Goal: Task Accomplishment & Management: Use online tool/utility

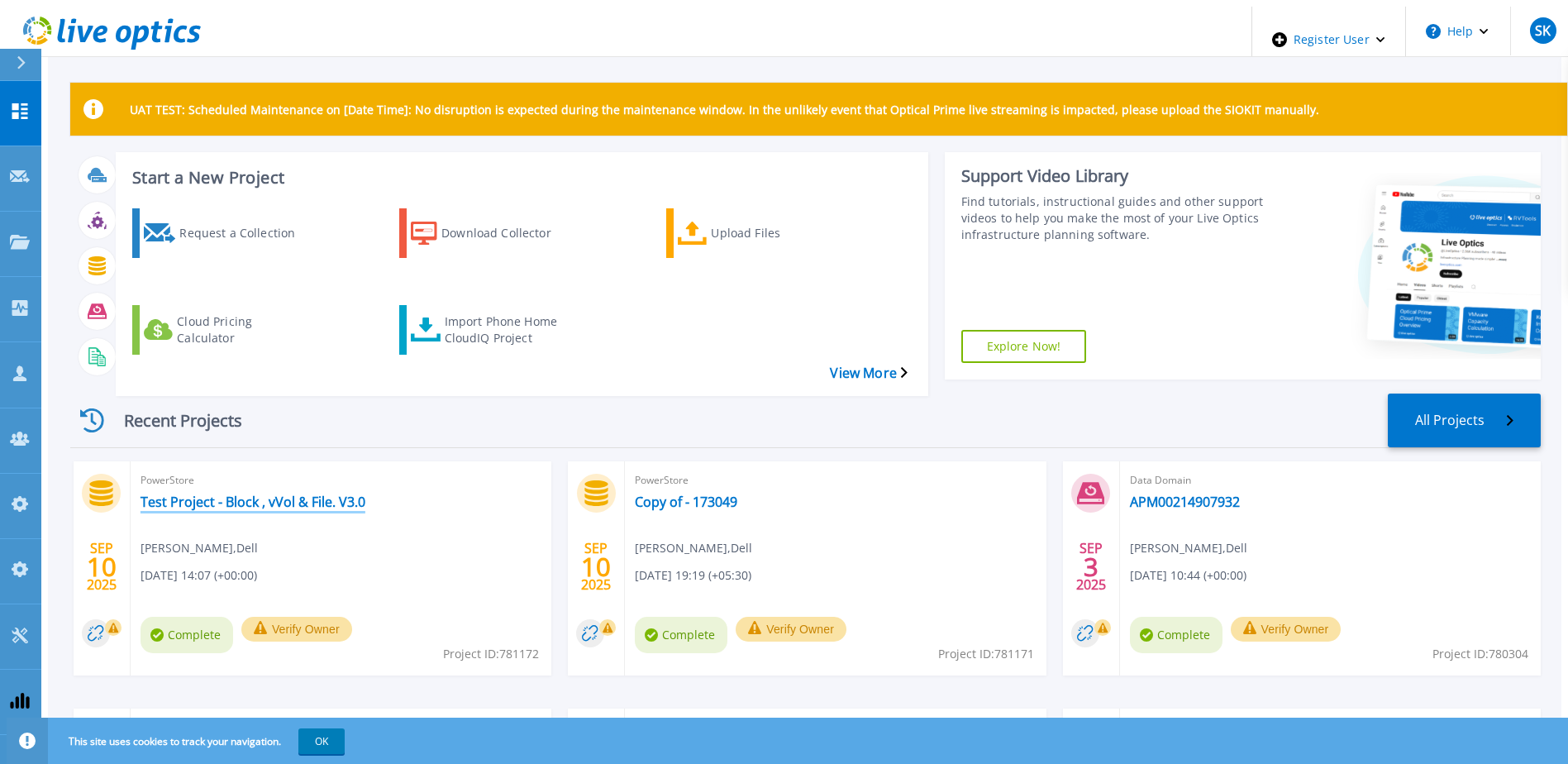
click at [321, 493] on link "Test Project - Block , vVol & File. V3.0" at bounding box center [252, 501] width 225 height 17
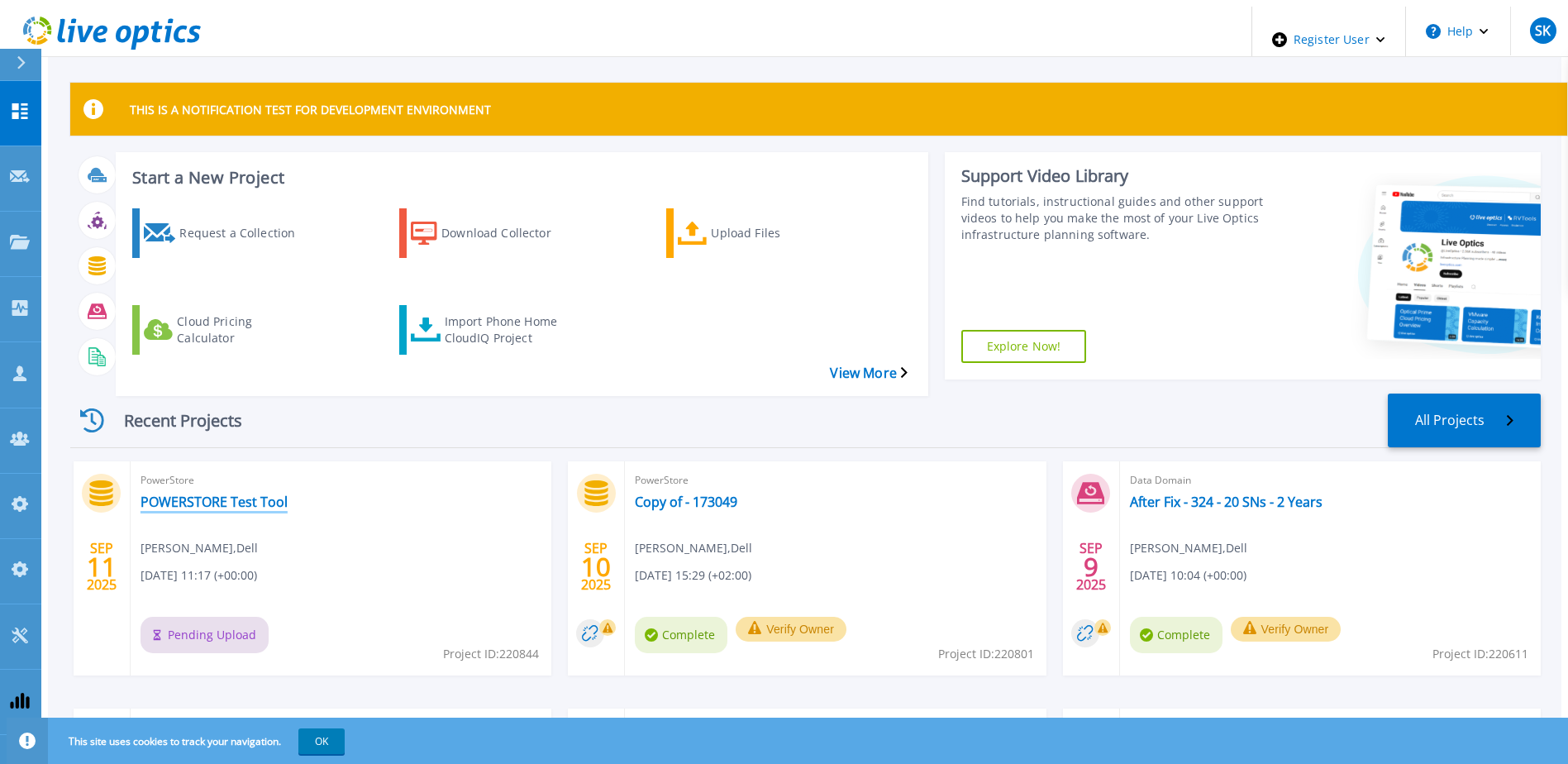
click at [232, 493] on link "POWERSTORE Test Tool" at bounding box center [213, 501] width 147 height 17
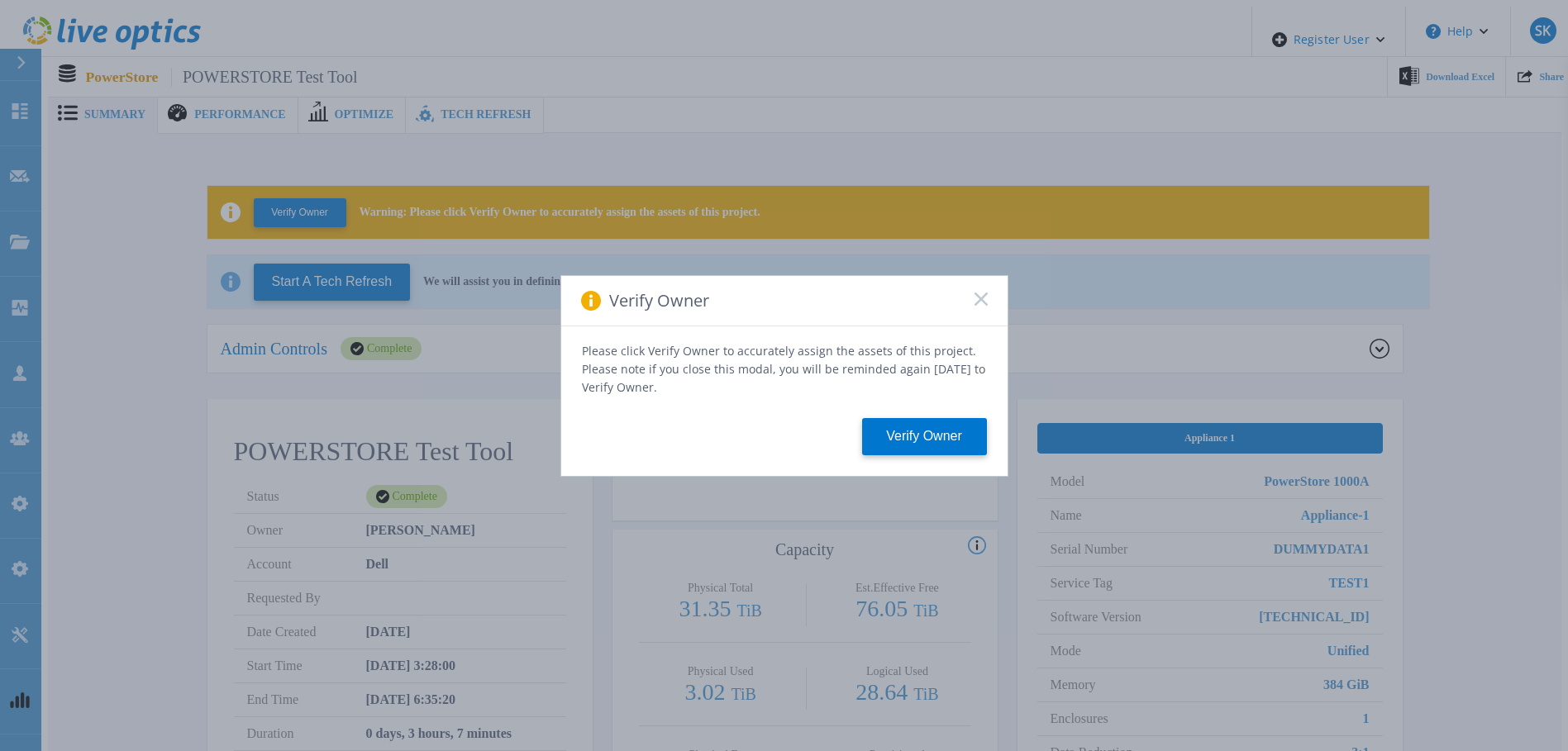
click at [981, 301] on icon at bounding box center [981, 300] width 14 height 14
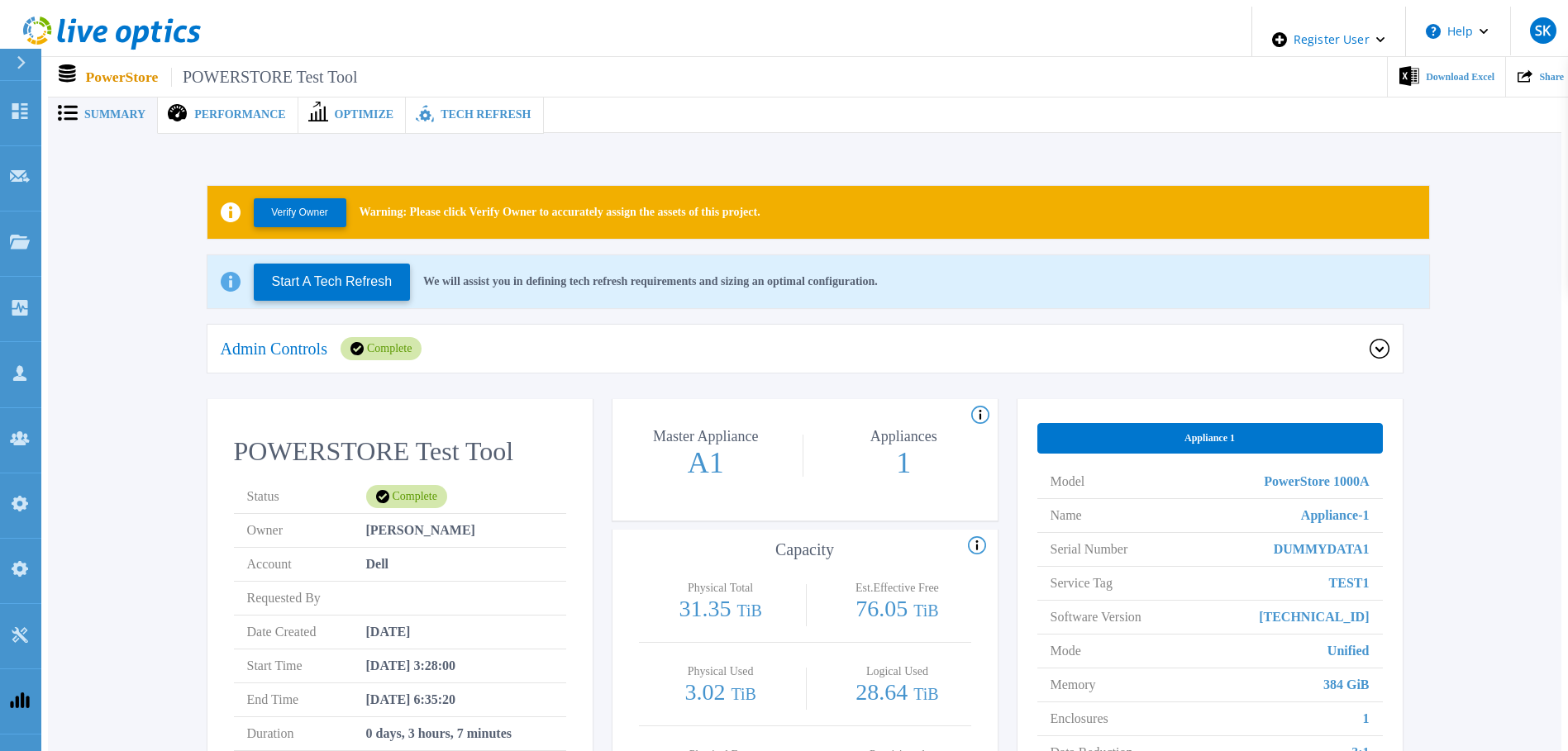
click at [338, 109] on span "Optimize" at bounding box center [364, 115] width 59 height 12
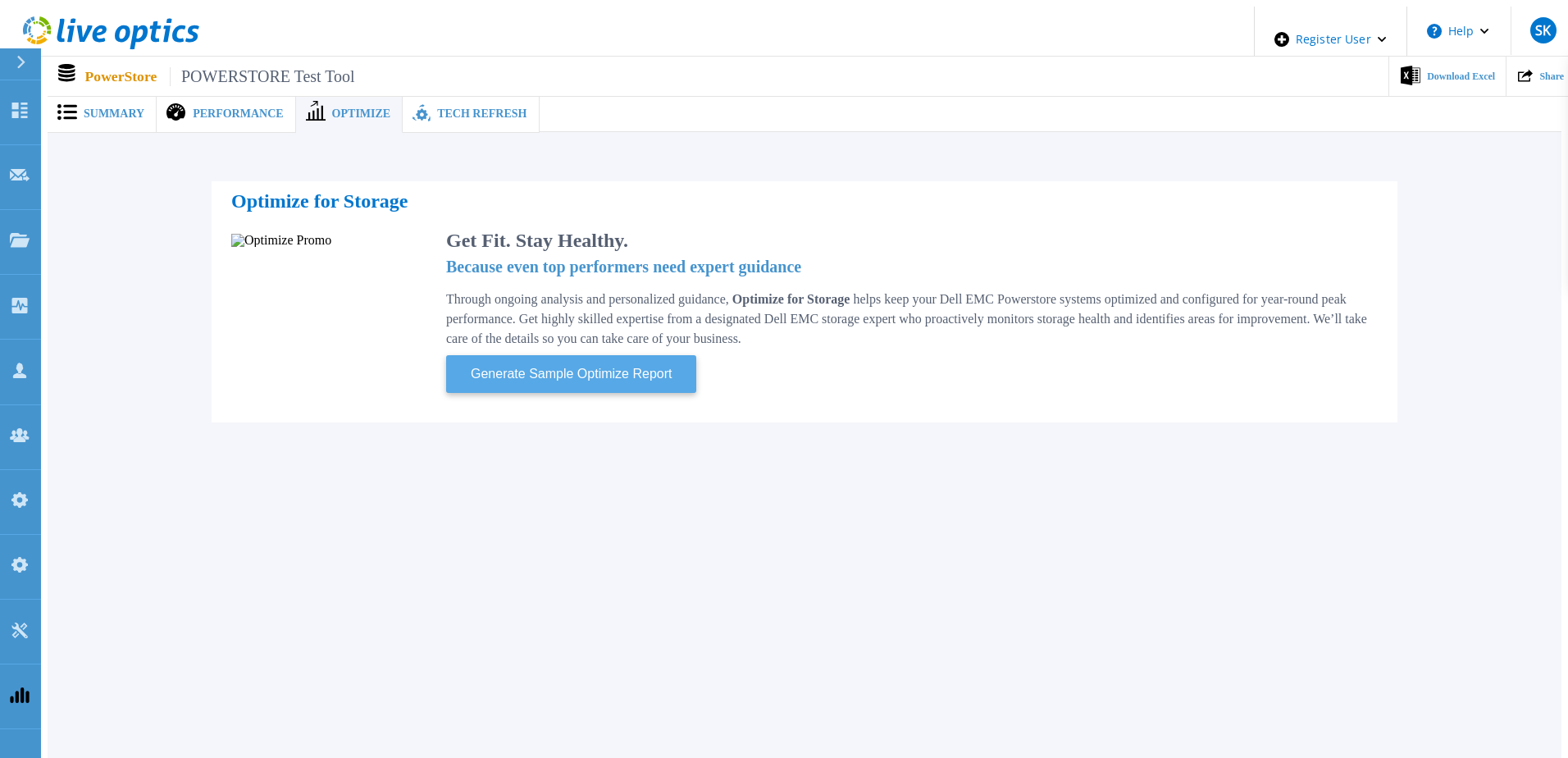
click at [631, 373] on span "Generate Sample Optimize Report" at bounding box center [572, 374] width 214 height 21
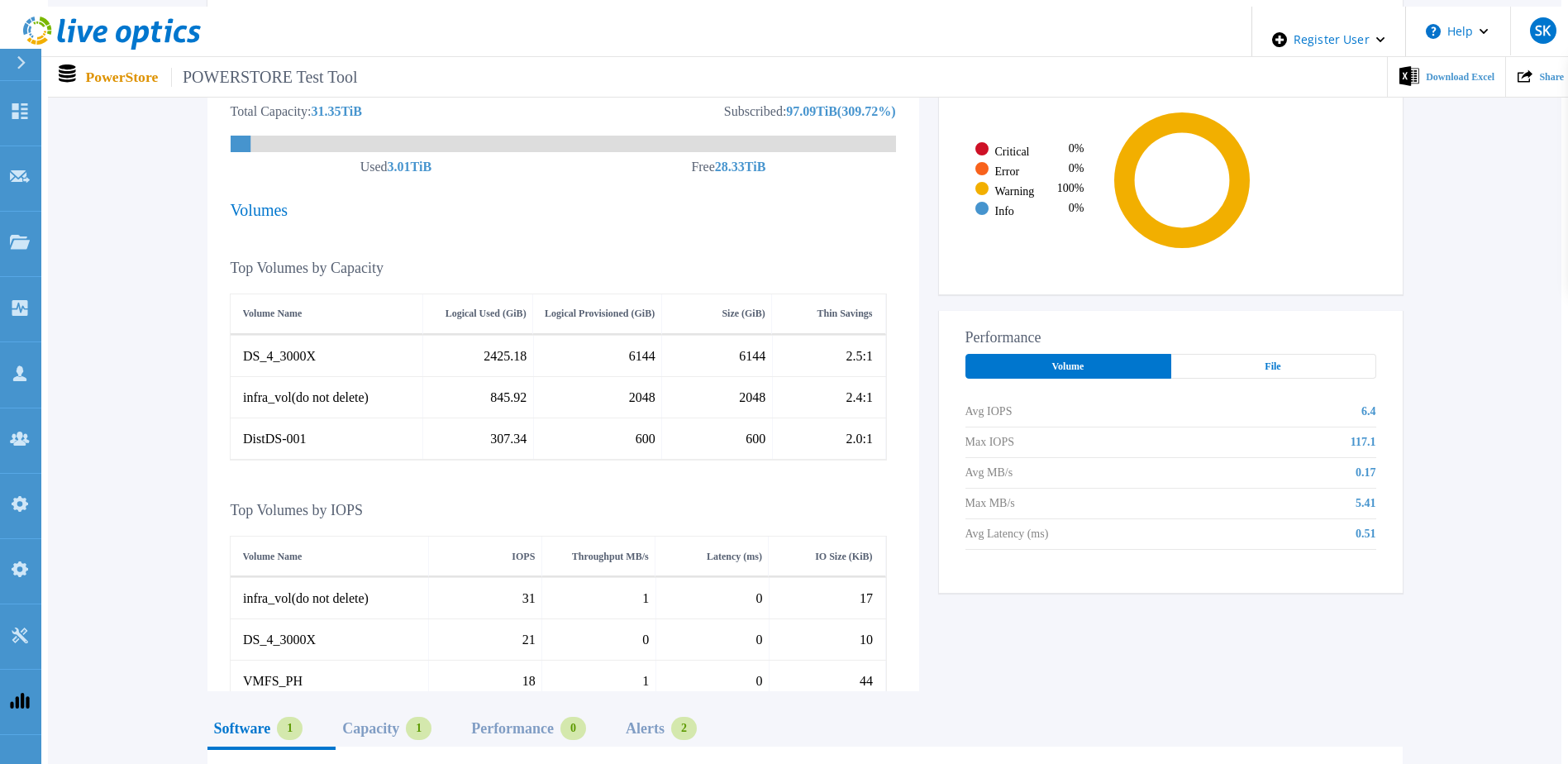
scroll to position [496, 0]
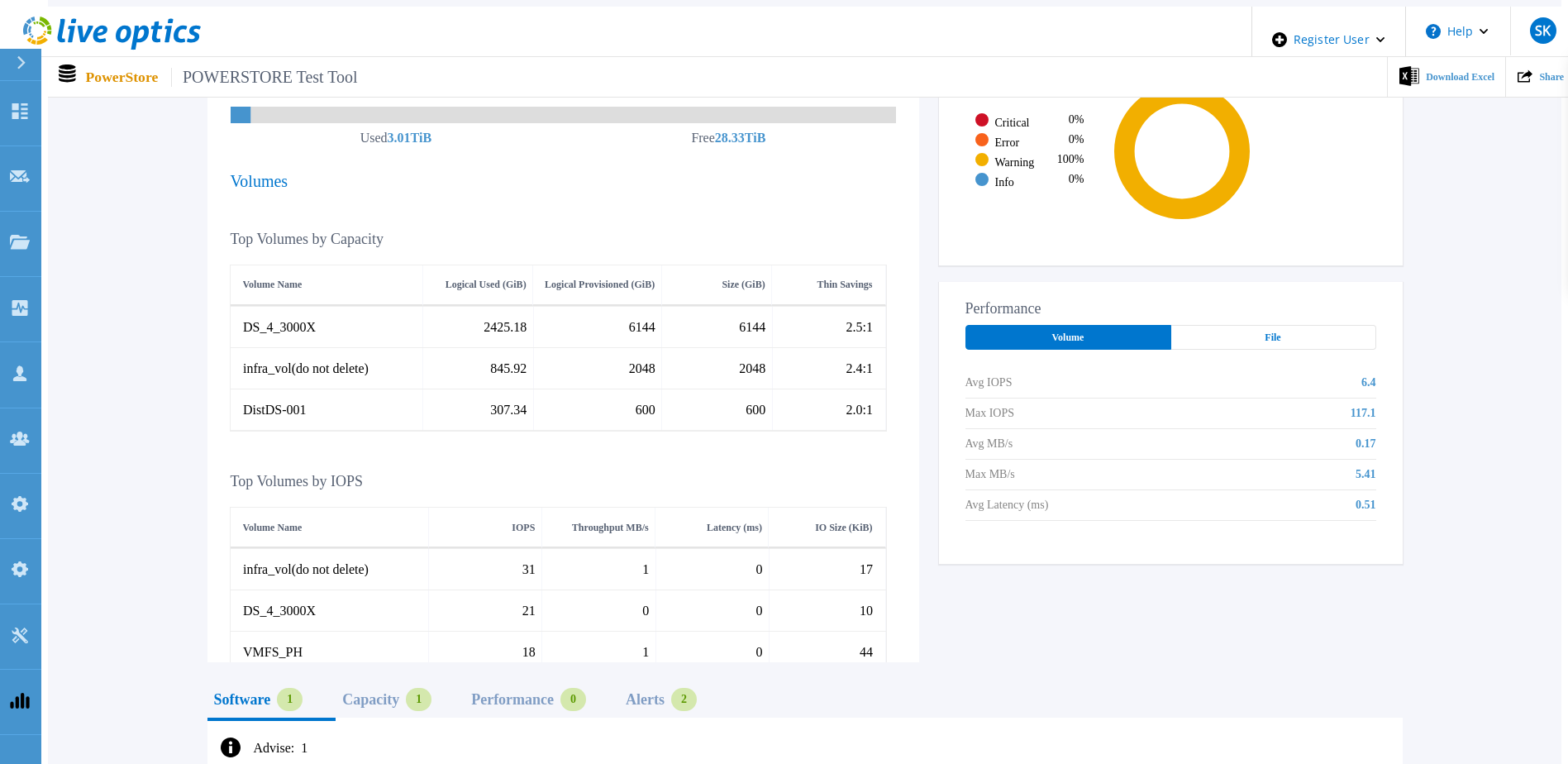
click at [1322, 330] on div "File" at bounding box center [1273, 337] width 205 height 24
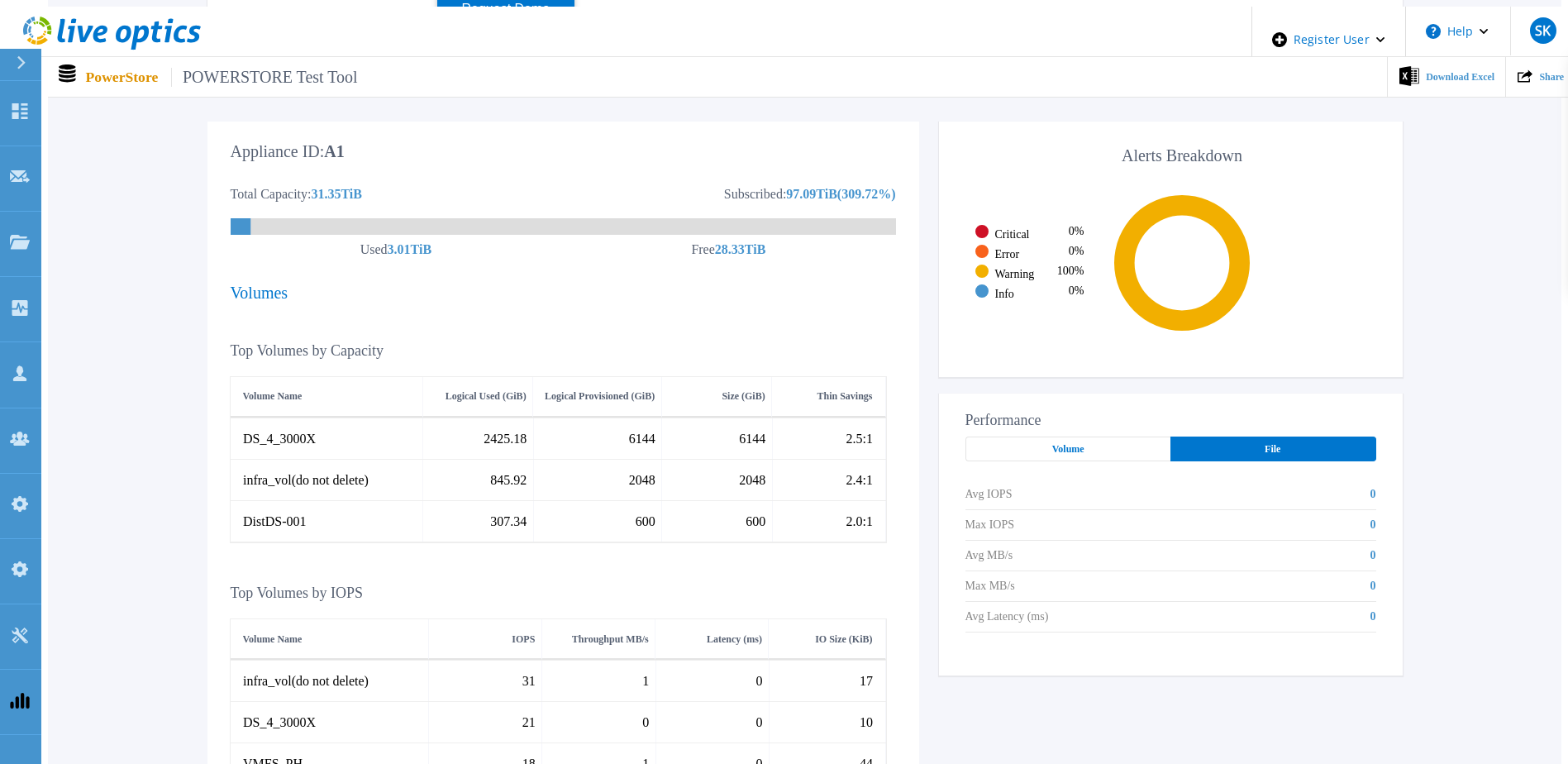
scroll to position [414, 0]
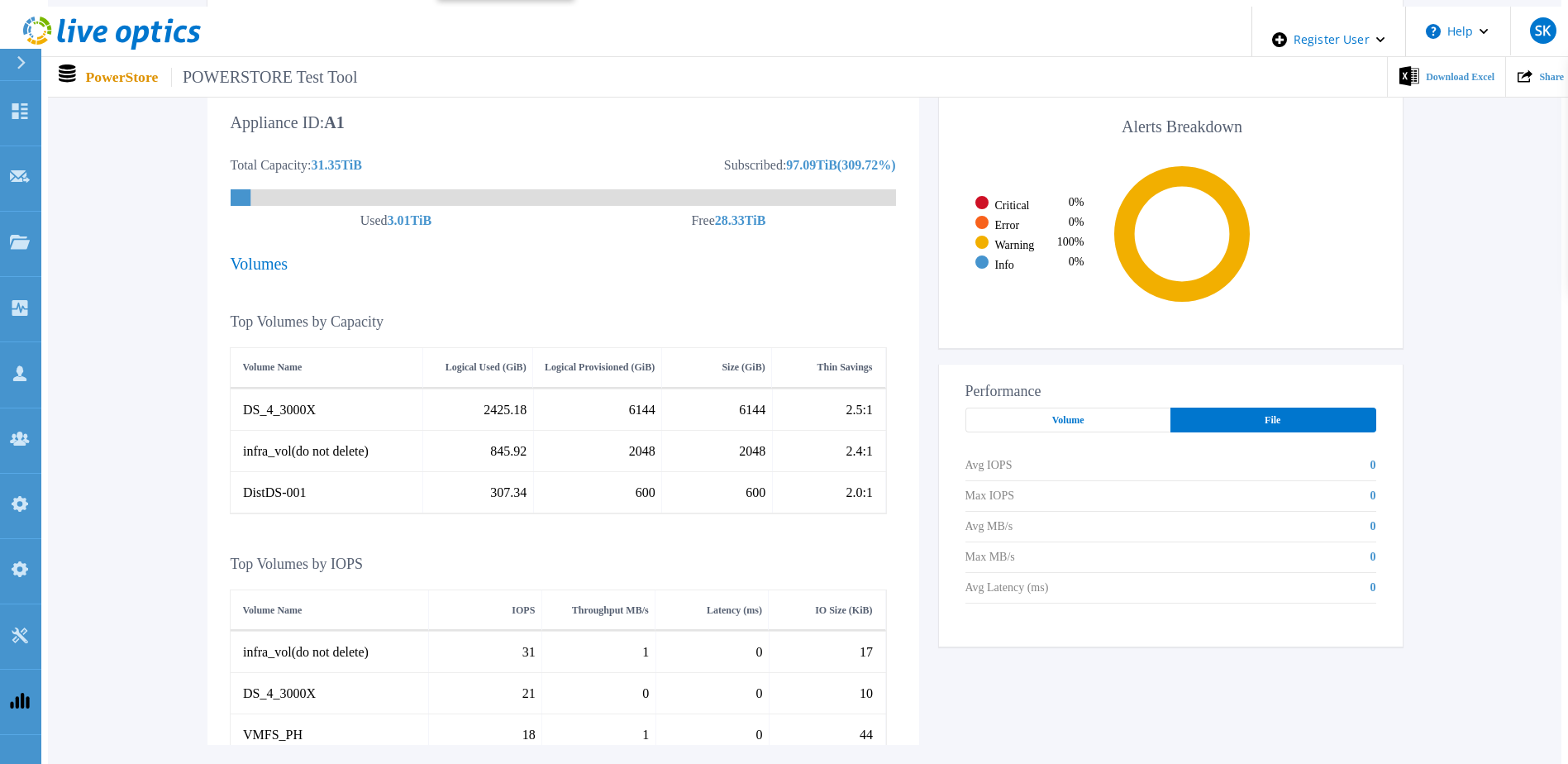
click at [1090, 408] on div "Volume" at bounding box center [1068, 419] width 205 height 24
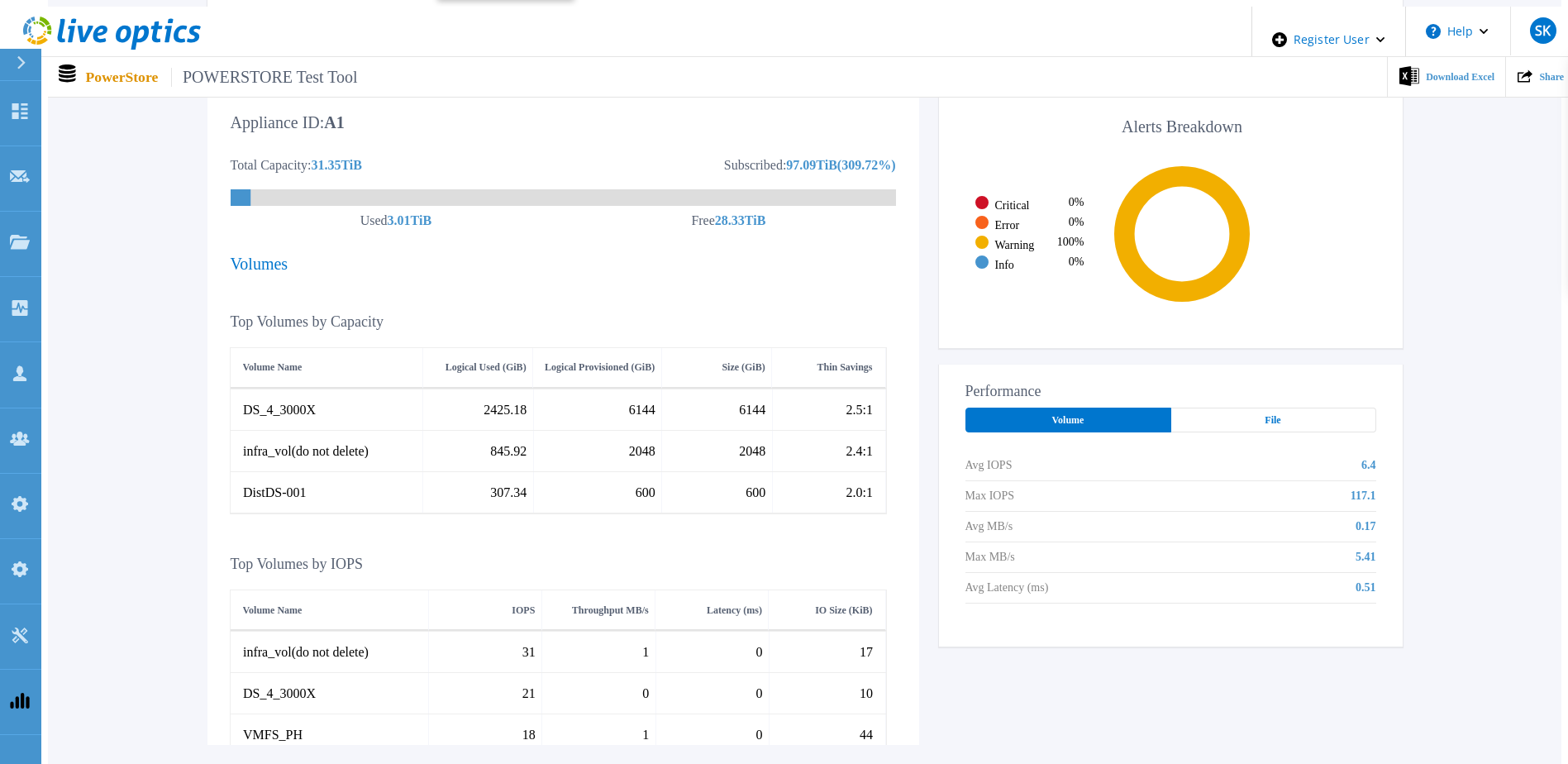
click at [1306, 413] on div "File" at bounding box center [1273, 419] width 205 height 24
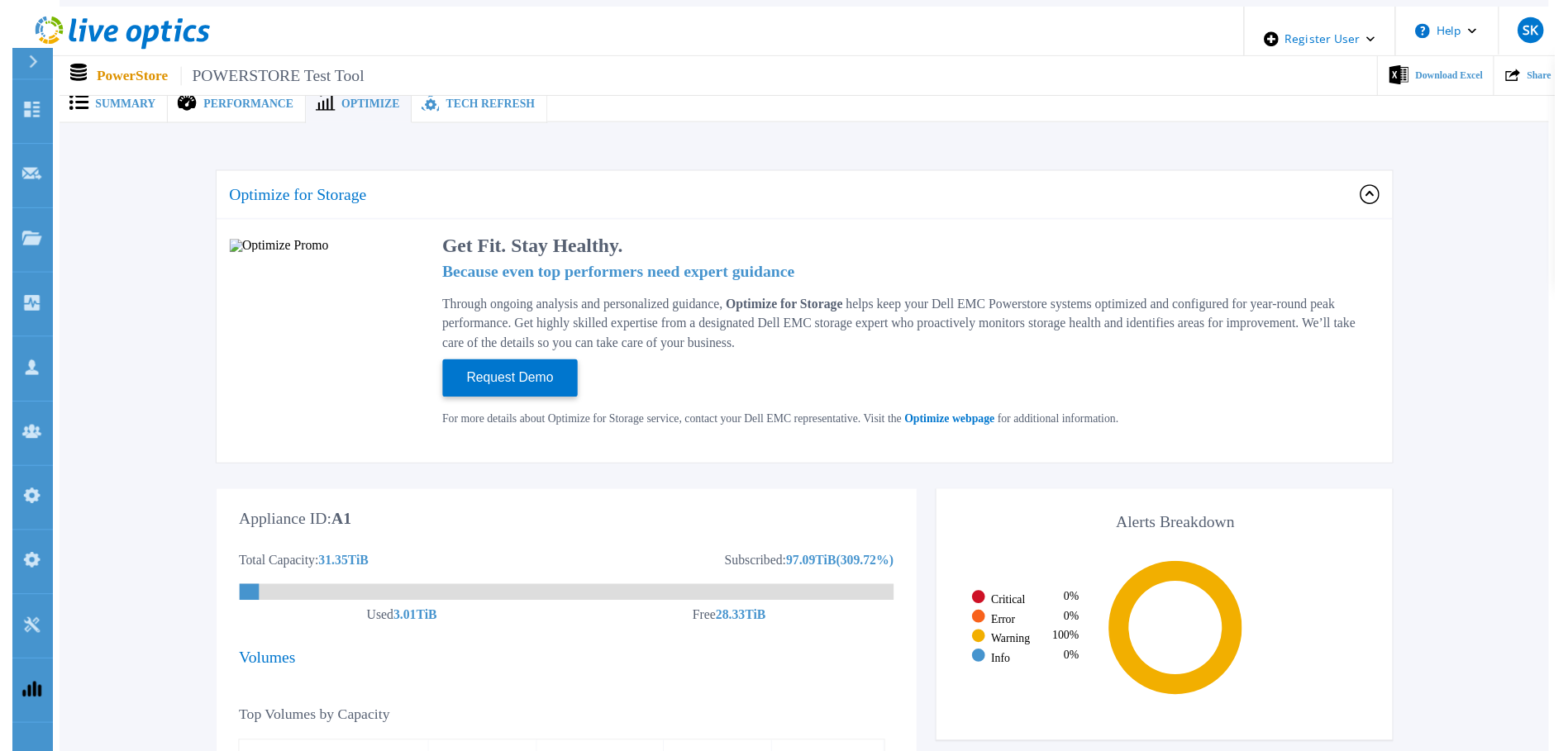
scroll to position [0, 0]
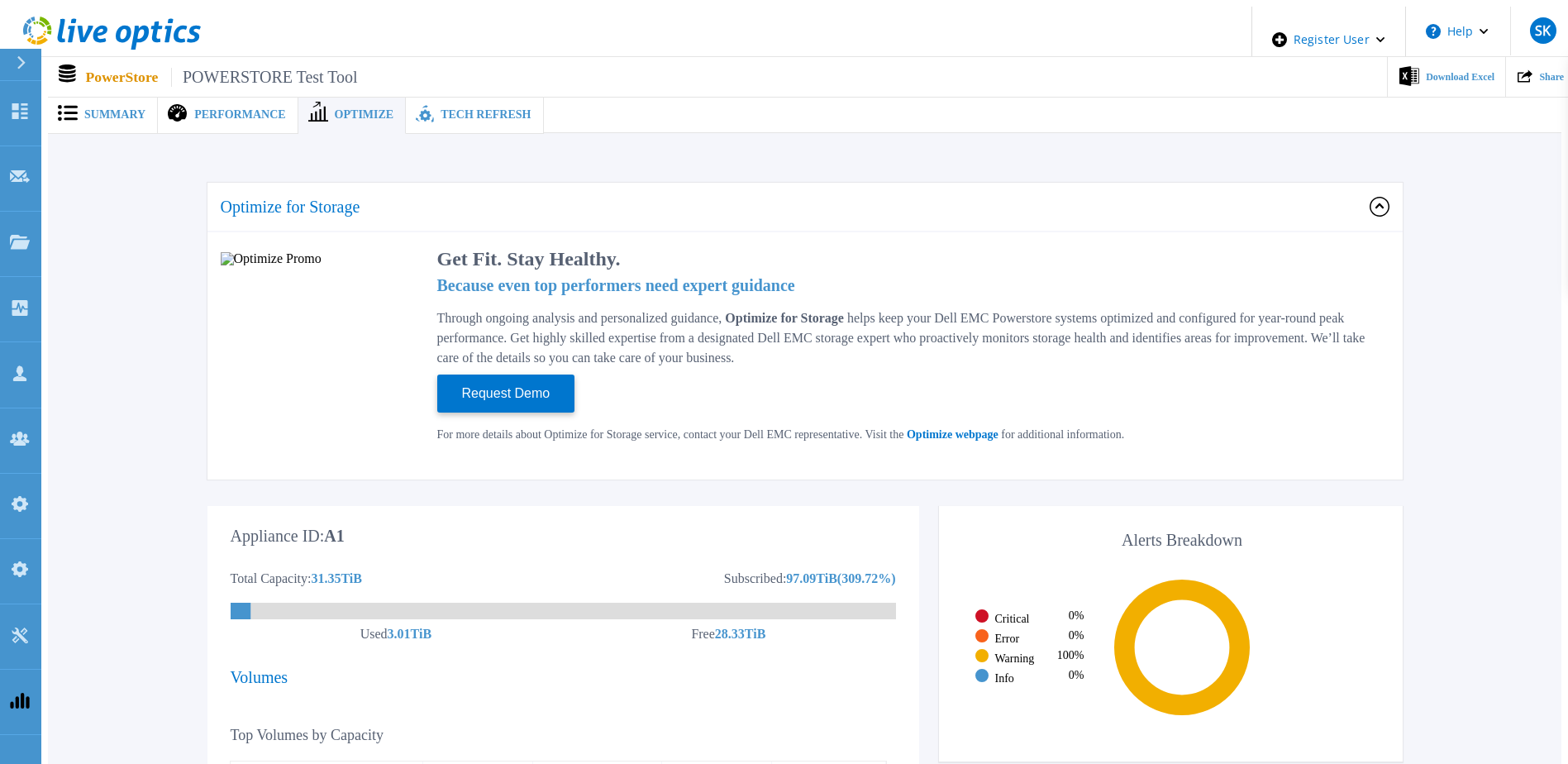
click at [202, 109] on span "Performance" at bounding box center [239, 115] width 91 height 12
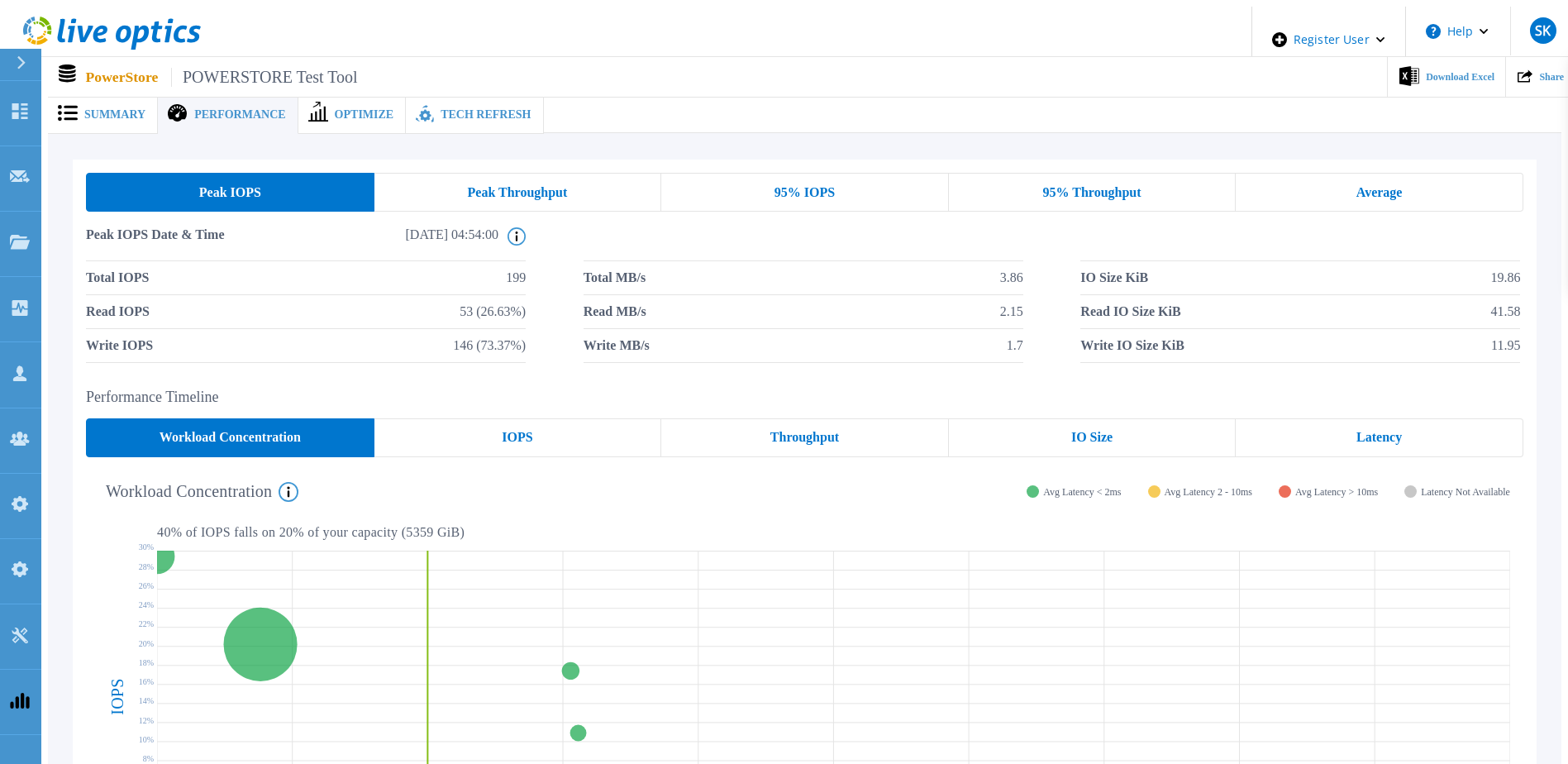
click at [85, 110] on span "Summary" at bounding box center [115, 115] width 61 height 12
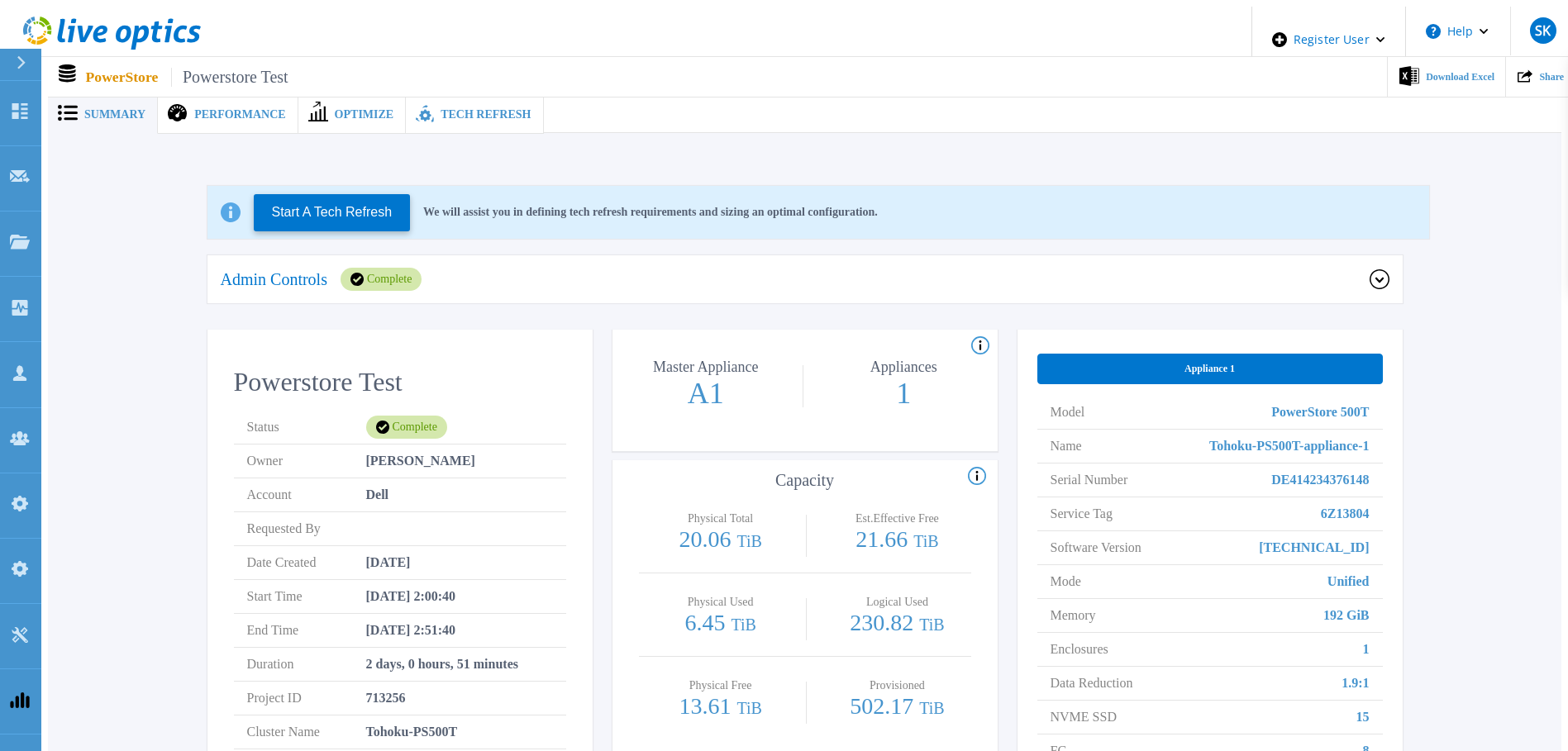
click at [346, 109] on span "Optimize" at bounding box center [364, 115] width 59 height 12
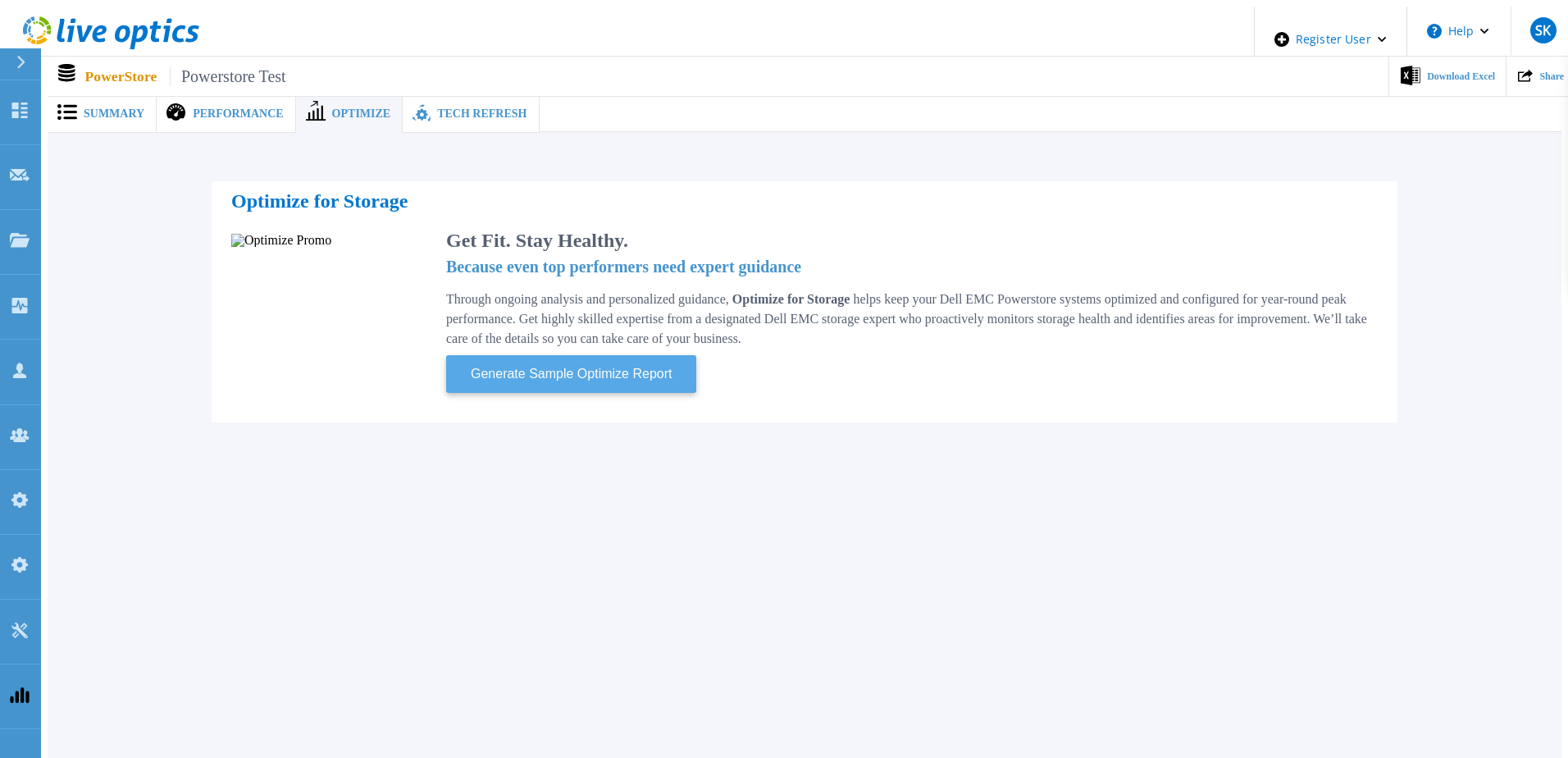
click at [630, 372] on span "Generate Sample Optimize Report" at bounding box center [572, 374] width 214 height 21
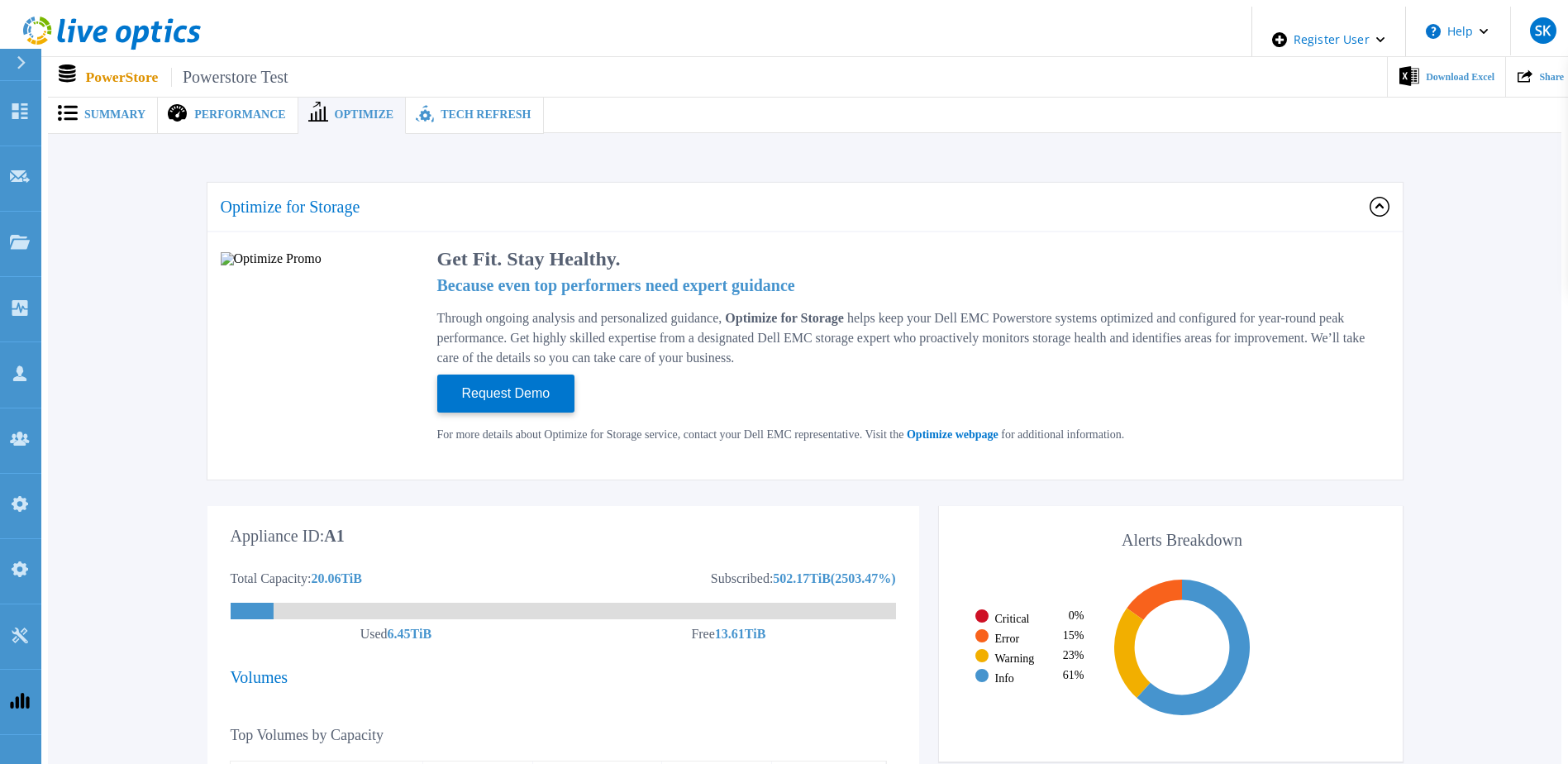
click at [209, 109] on span "Performance" at bounding box center [239, 115] width 91 height 12
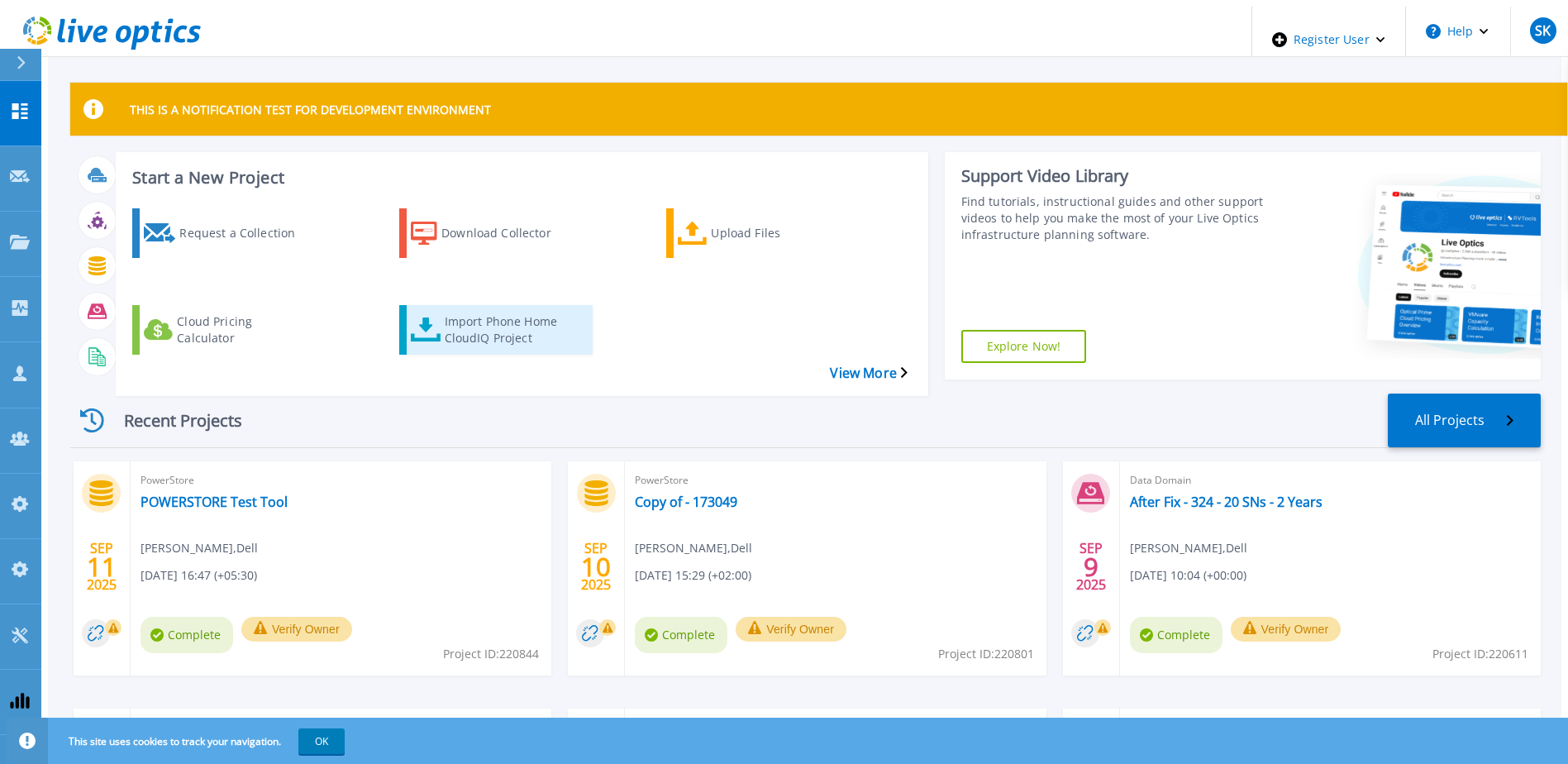
click at [507, 309] on div "Import Phone Home CloudIQ Project" at bounding box center [511, 330] width 132 height 41
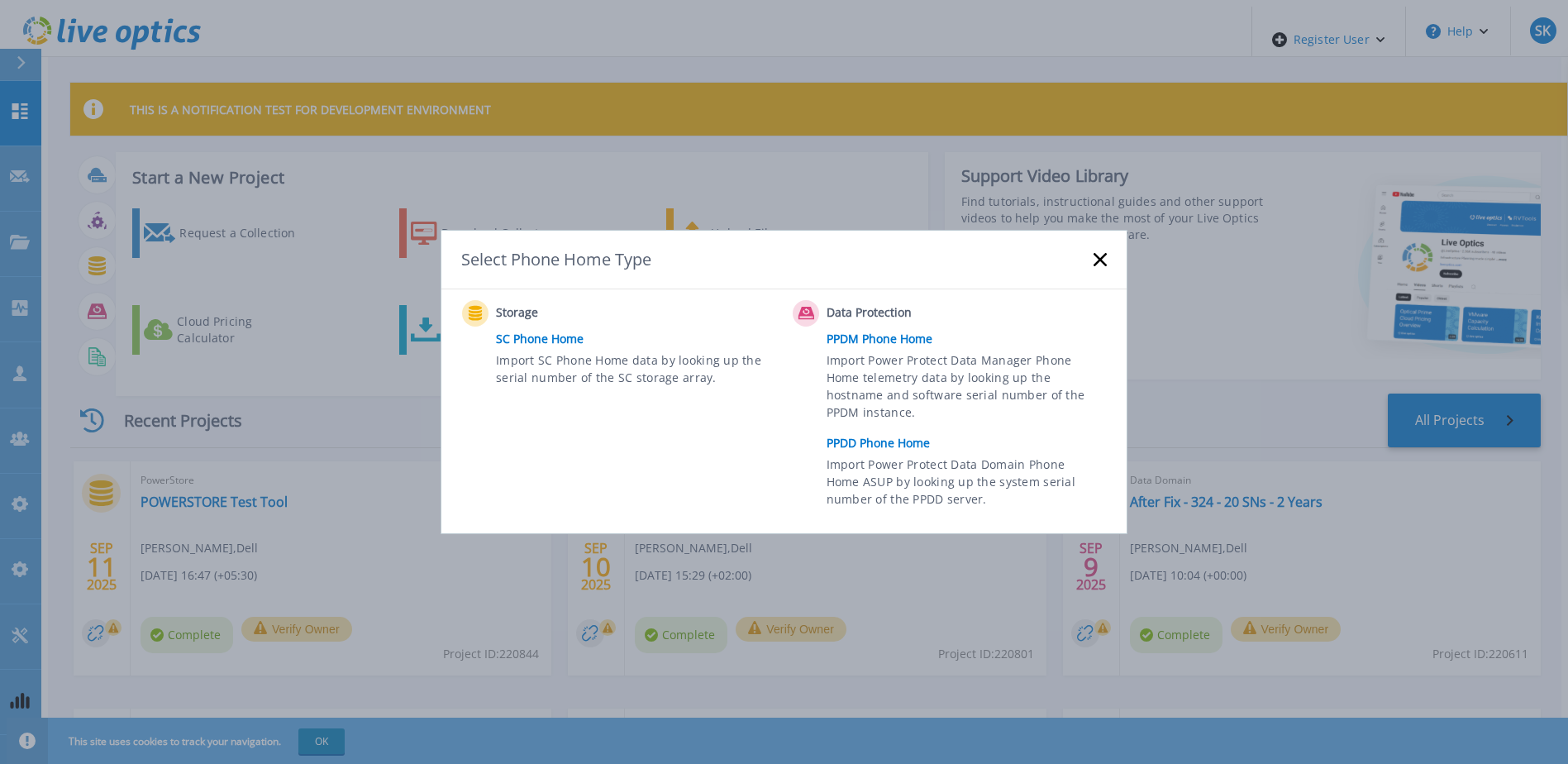
click at [904, 438] on link "PPDD Phone Home" at bounding box center [970, 442] width 288 height 24
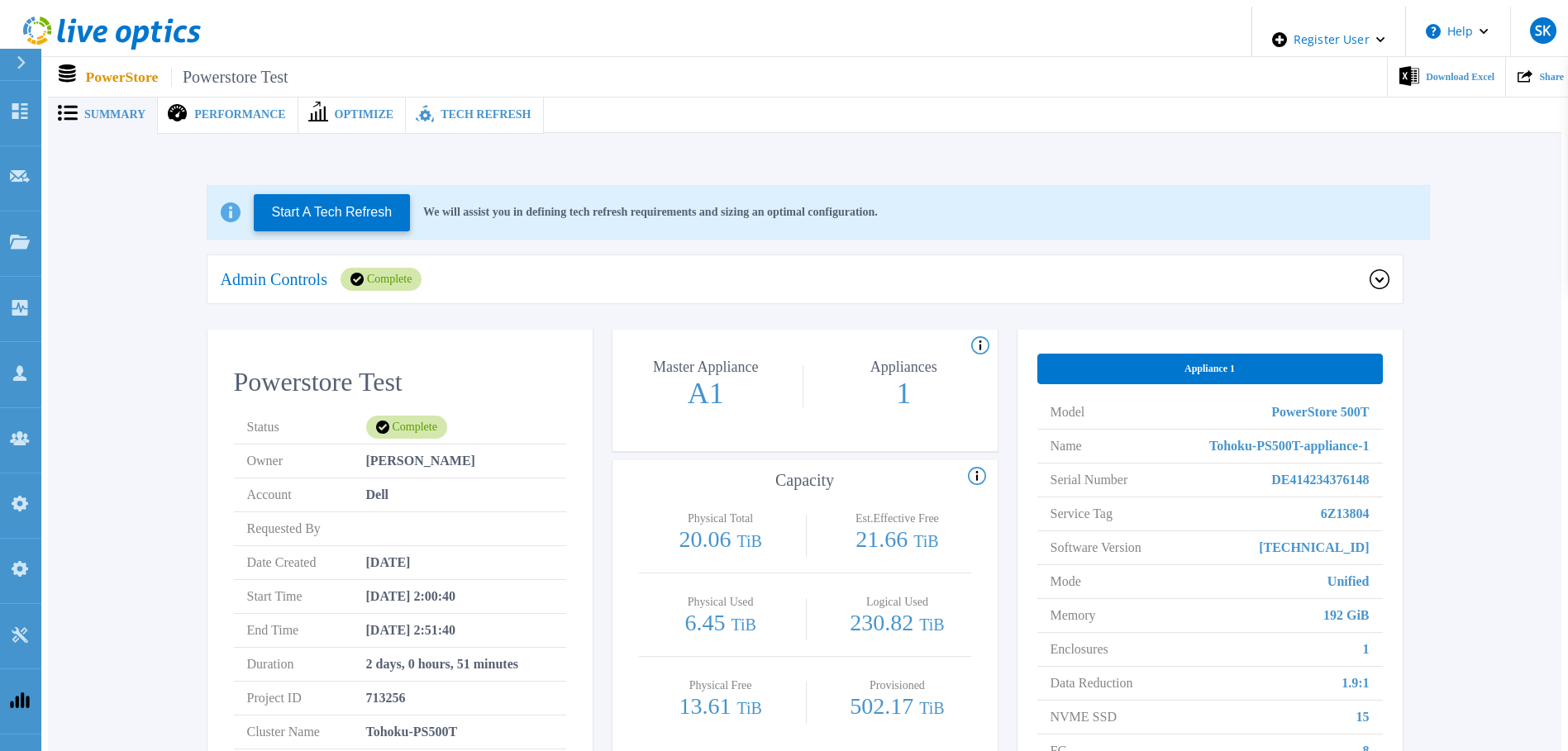
click at [210, 96] on div "Performance" at bounding box center [228, 115] width 140 height 38
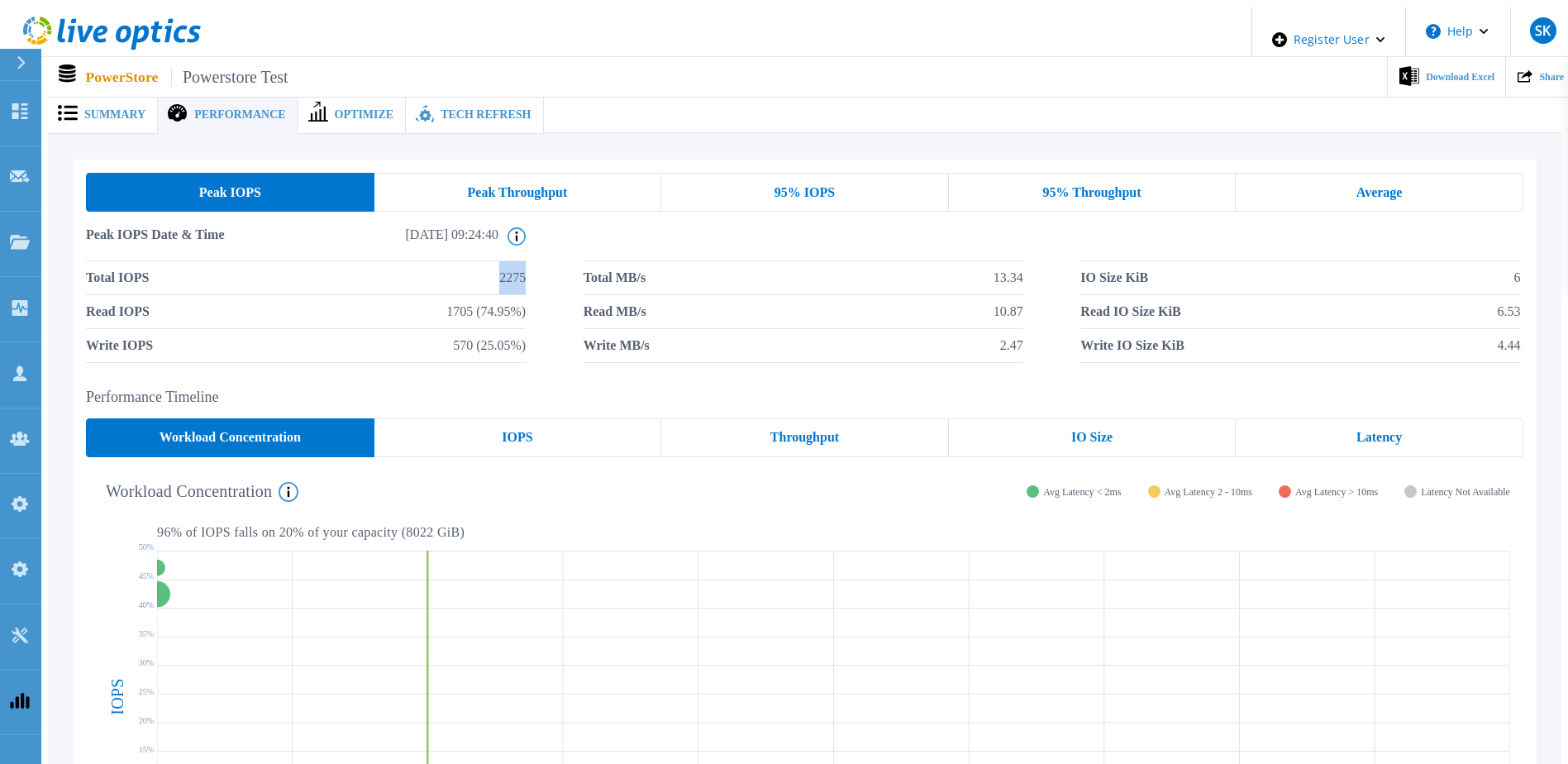
drag, startPoint x: 489, startPoint y: 275, endPoint x: 524, endPoint y: 272, distance: 35.1
click at [524, 272] on div "Total IOPS 2275 Total MB/s 13.34 IO Size KiB 6 Read IOPS 1705 (74.95%) Read MB/…" at bounding box center [804, 311] width 1438 height 101
click at [499, 275] on span "2275" at bounding box center [512, 277] width 26 height 33
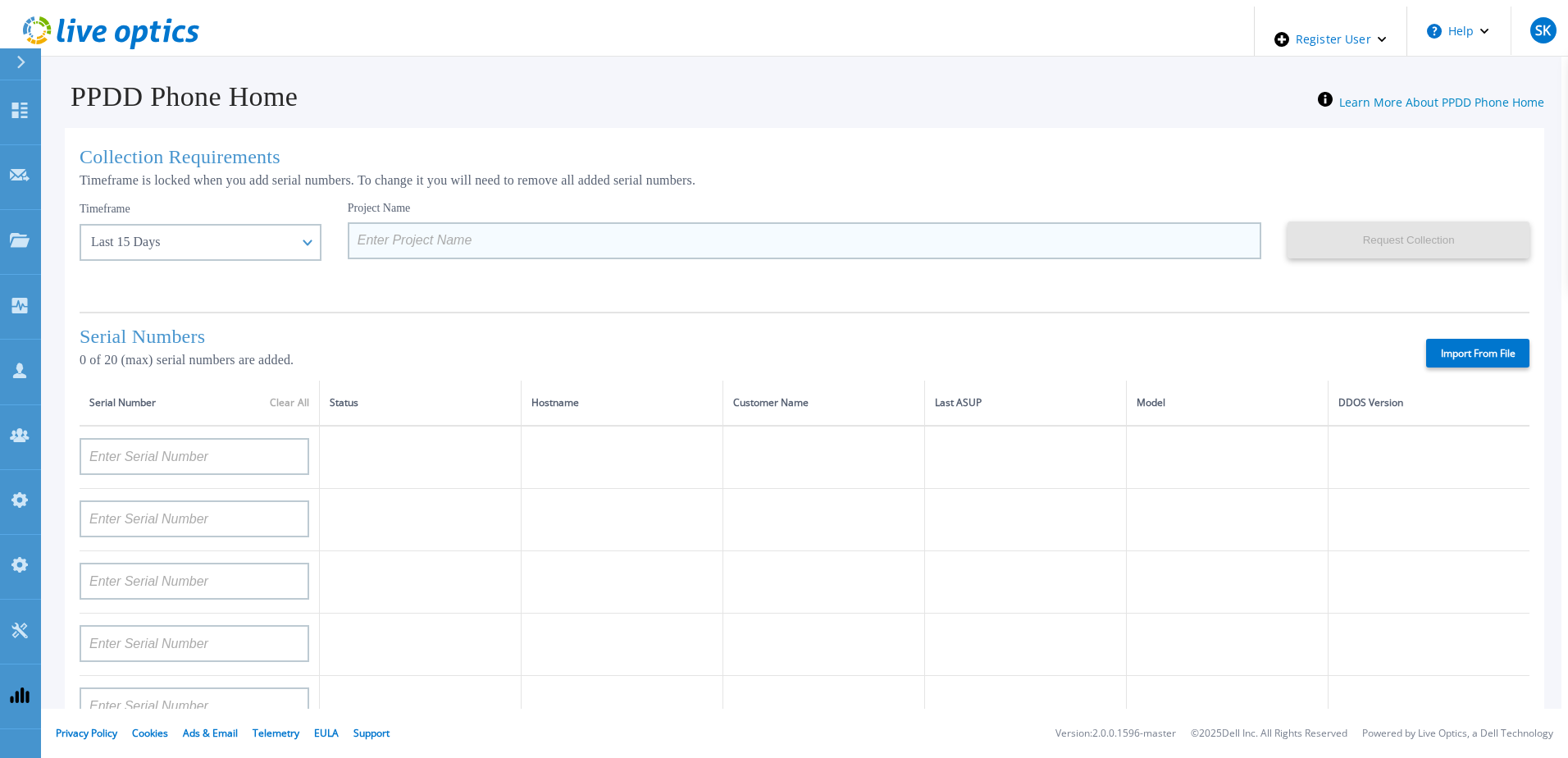
click at [434, 236] on input at bounding box center [804, 240] width 914 height 37
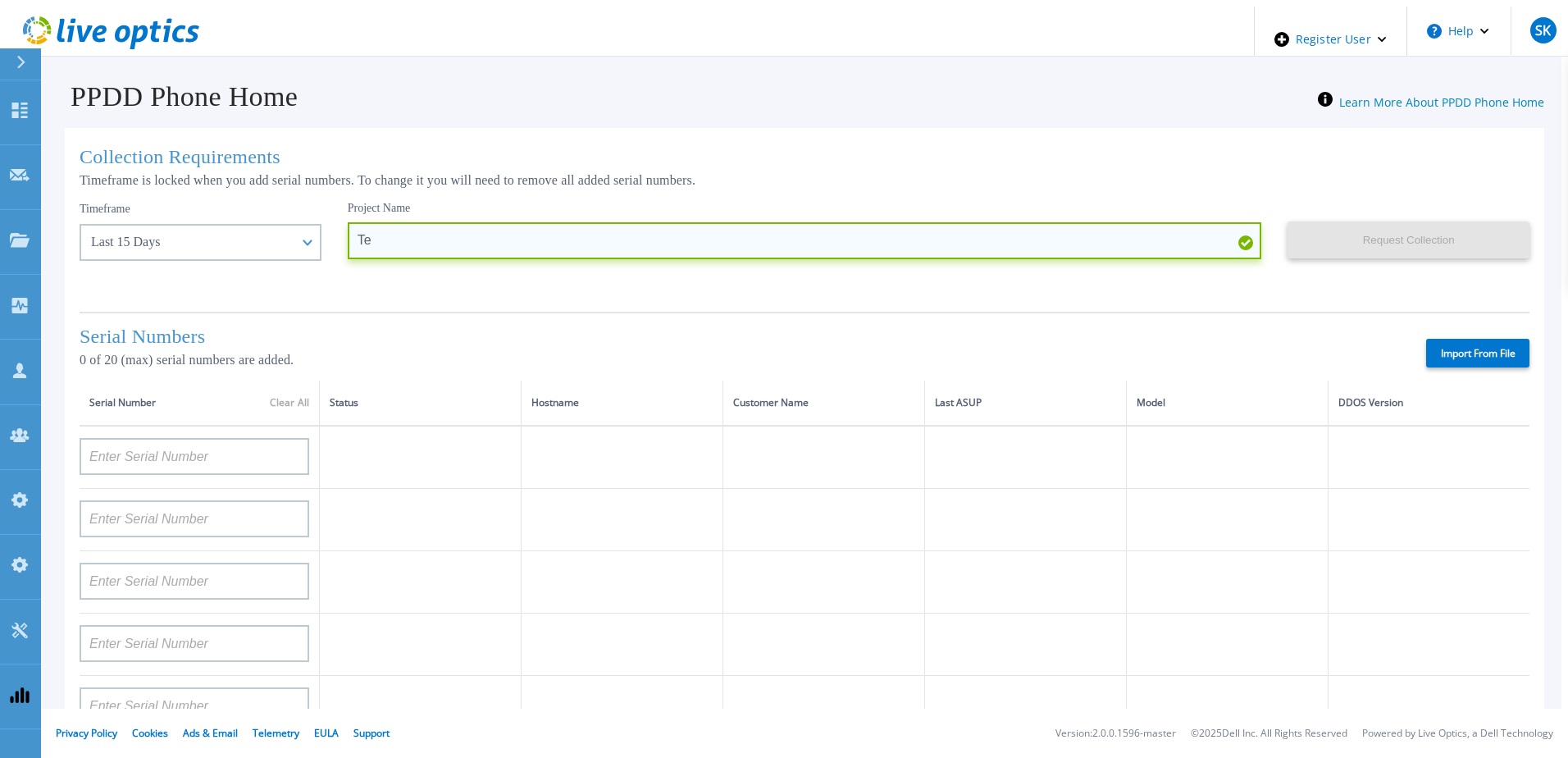
type input "T"
type input "Smoke Test - 1 Serial number"
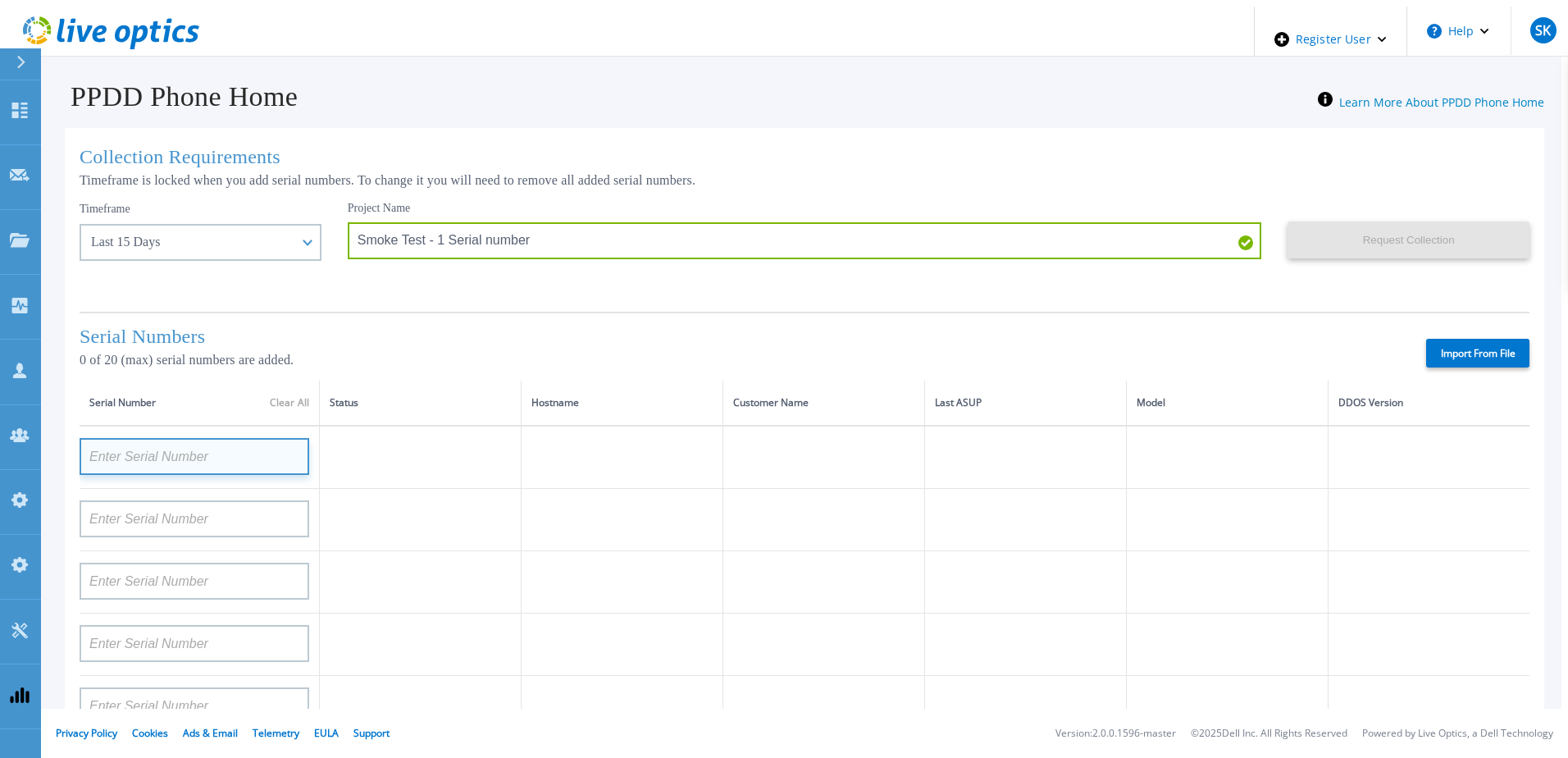
click at [256, 439] on input at bounding box center [194, 457] width 230 height 37
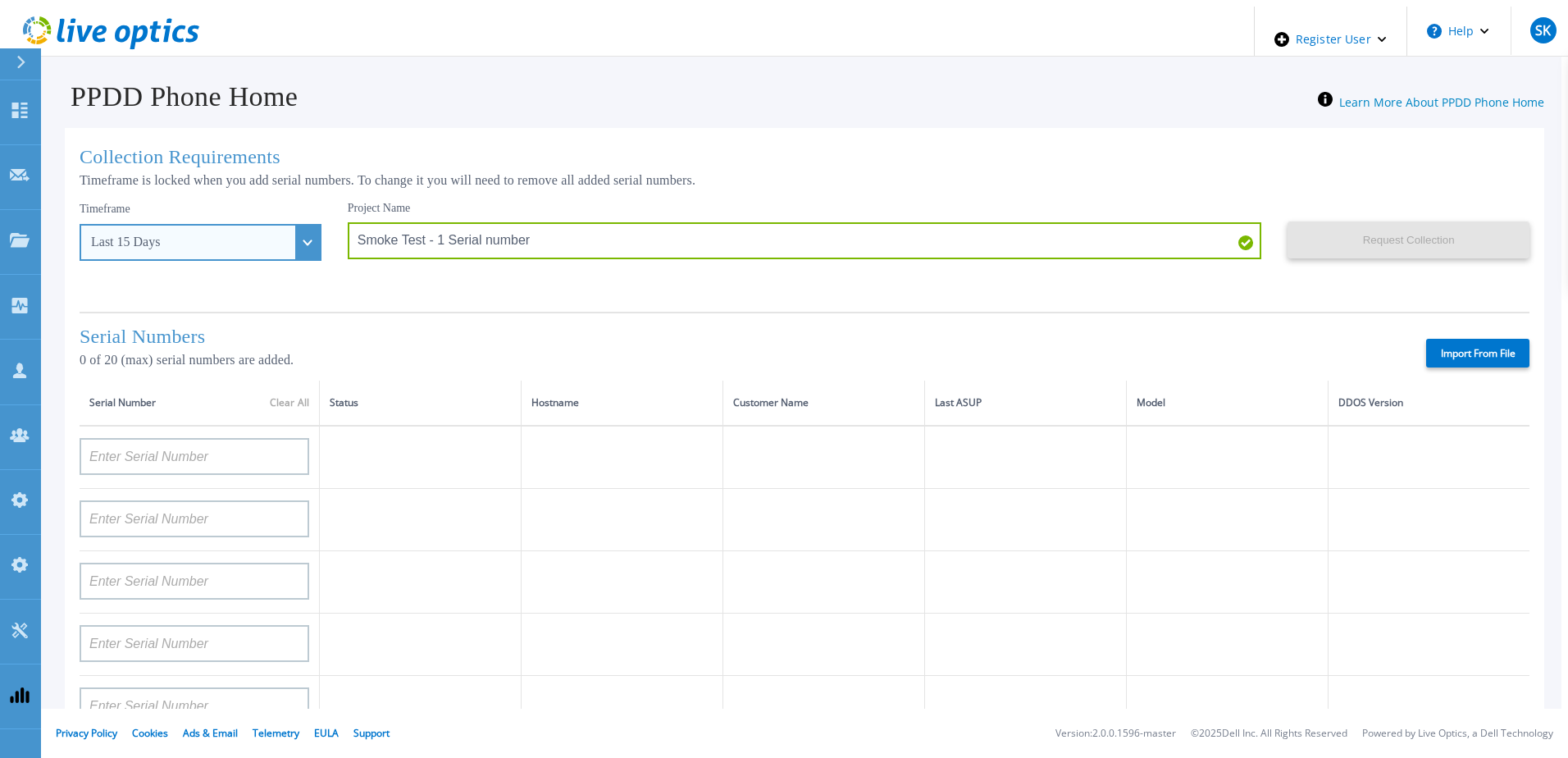
click at [240, 238] on div "Last 15 Days" at bounding box center [191, 241] width 201 height 14
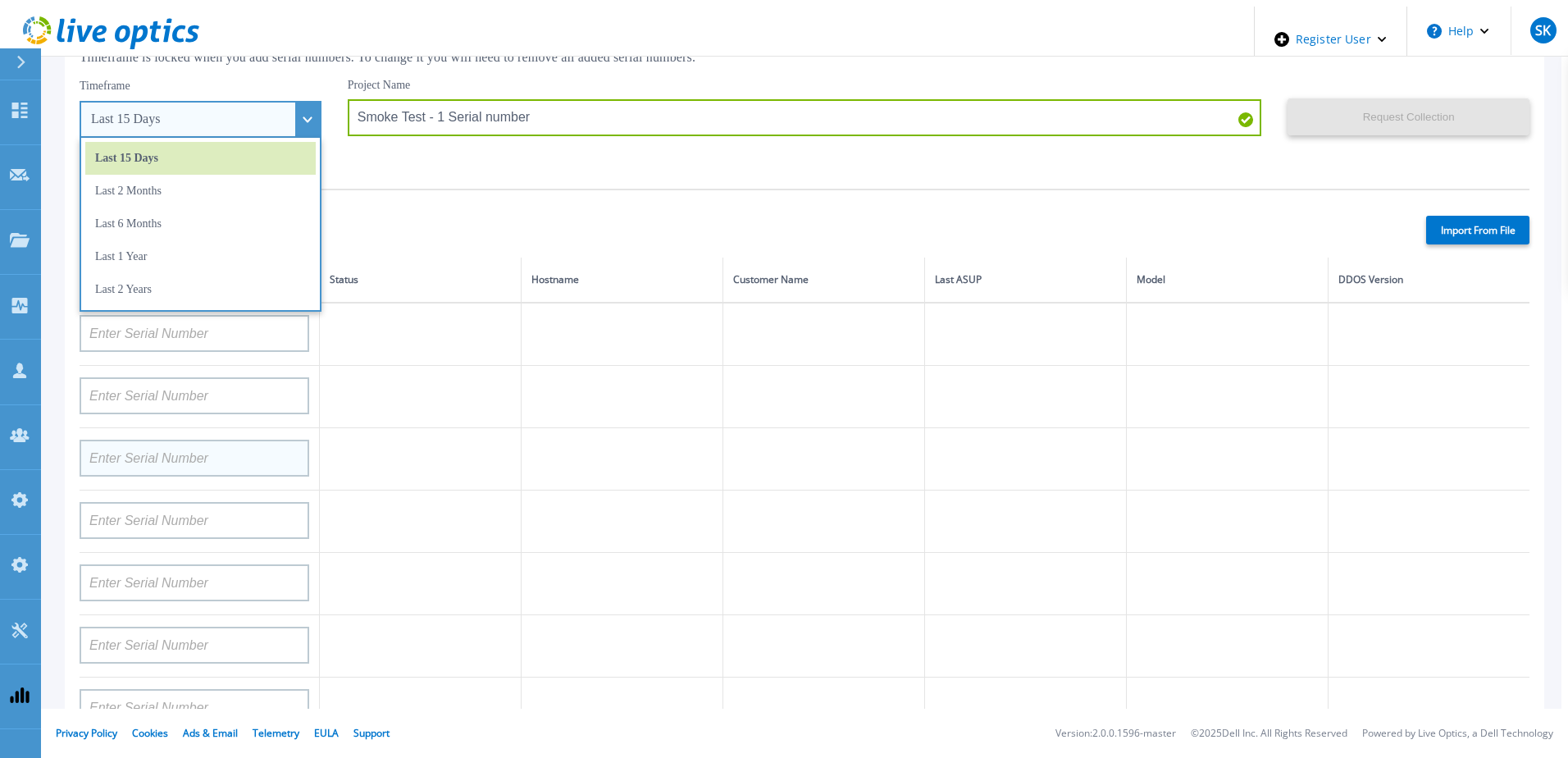
scroll to position [46, 0]
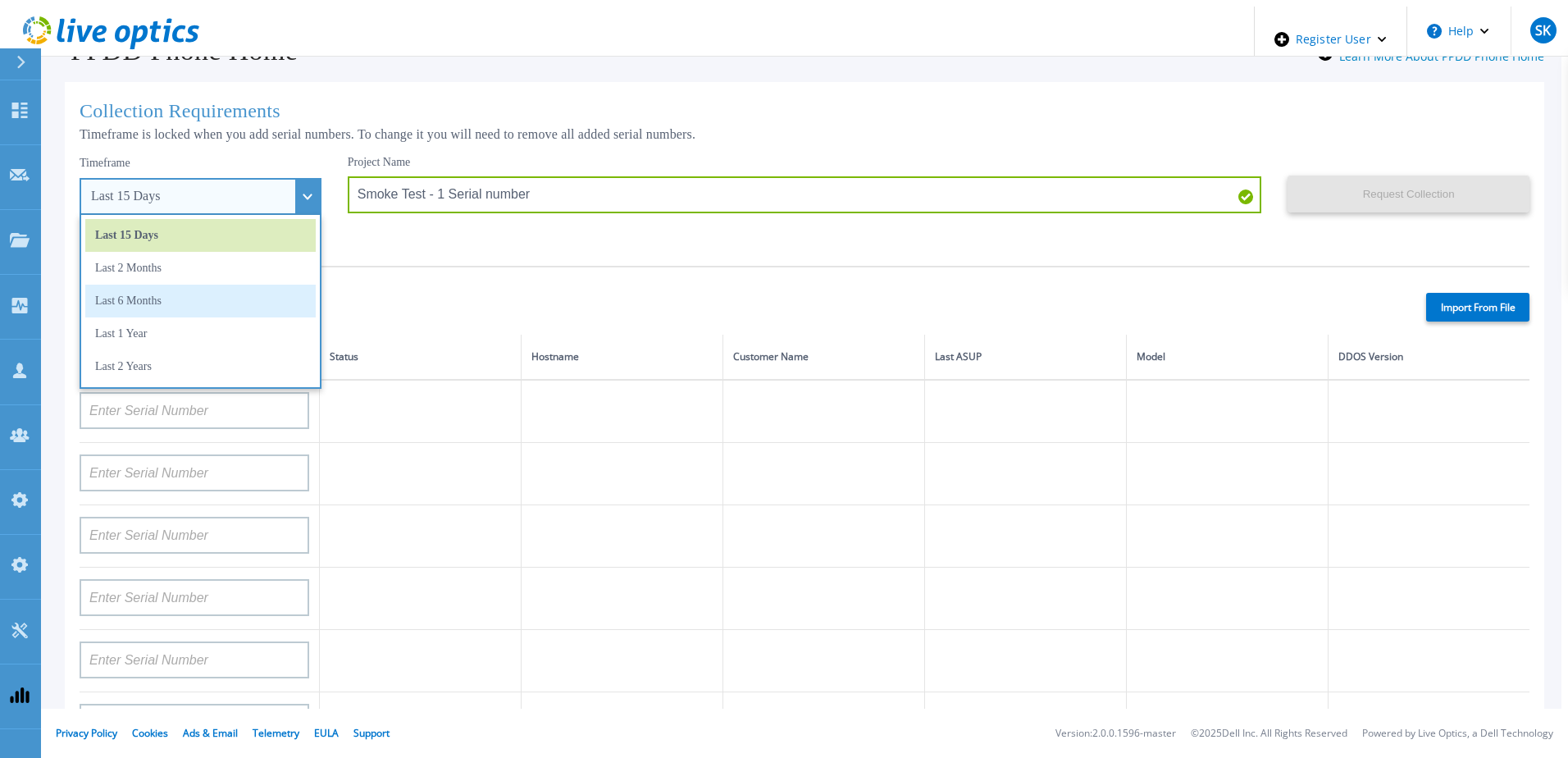
click at [168, 297] on li "Last 6 Months" at bounding box center [200, 301] width 231 height 33
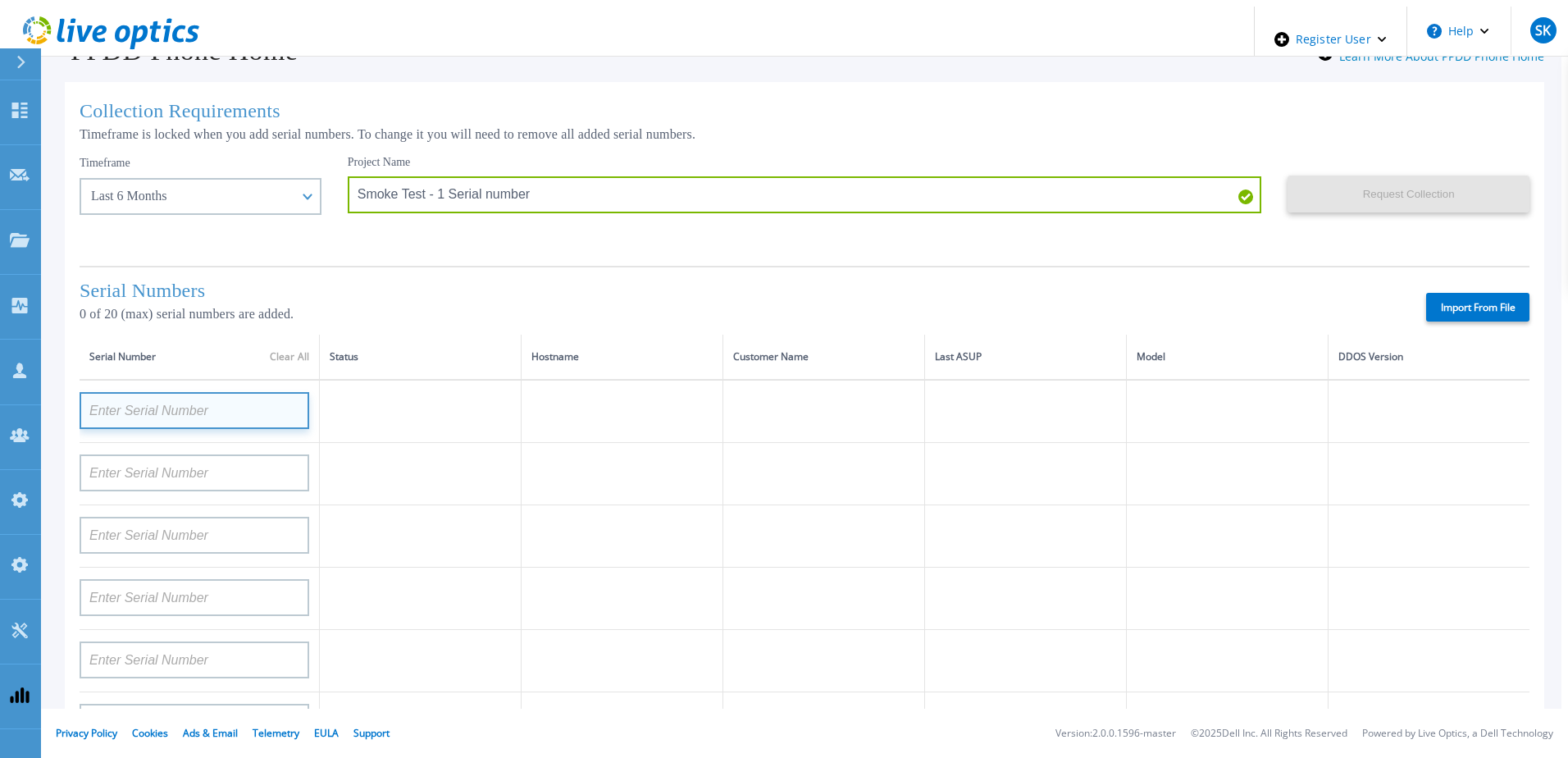
click at [193, 408] on input at bounding box center [194, 410] width 230 height 37
paste input "APM00213408991"
type input "APM00213408991"
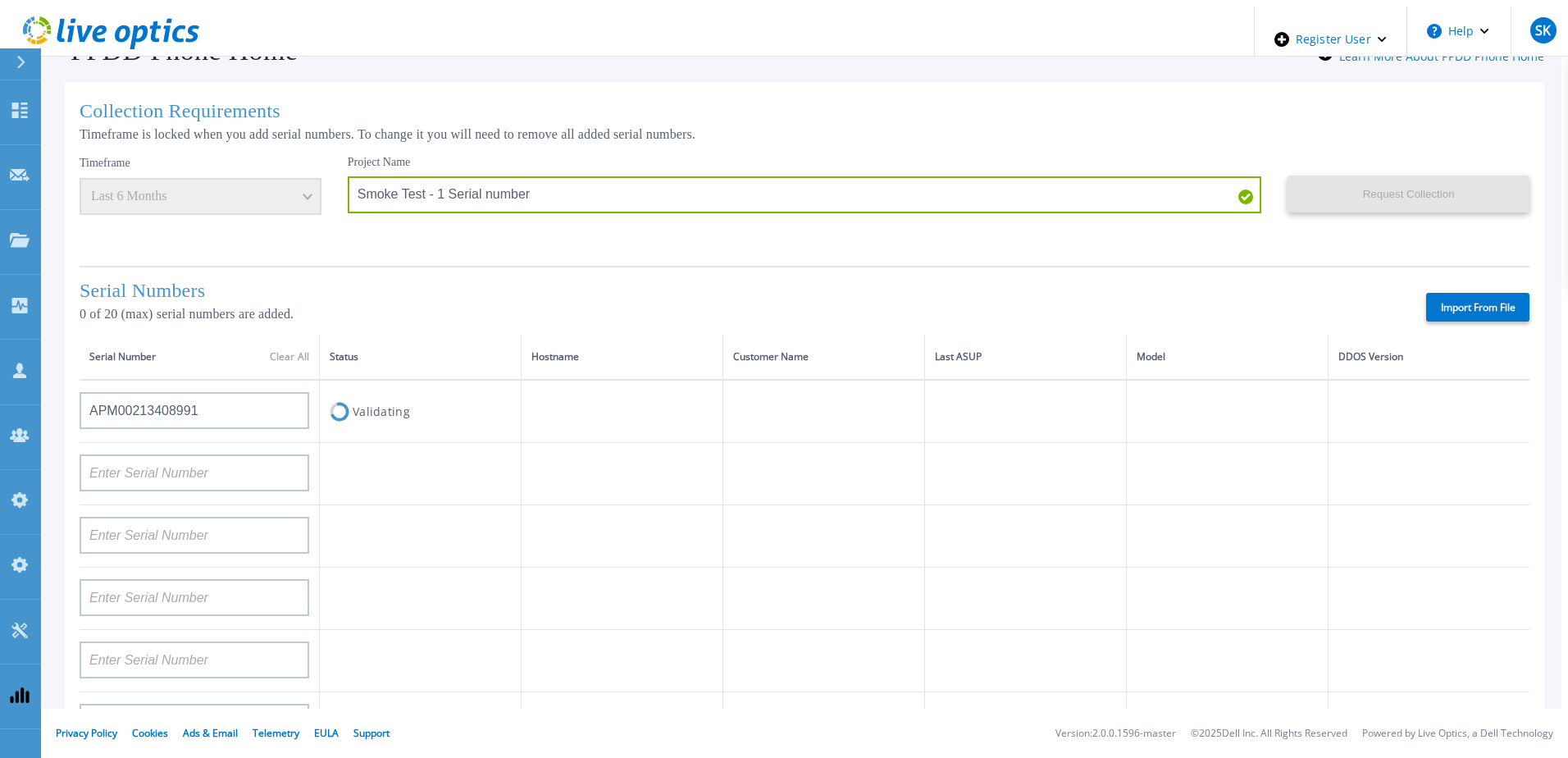
click at [544, 430] on td at bounding box center [622, 410] width 202 height 63
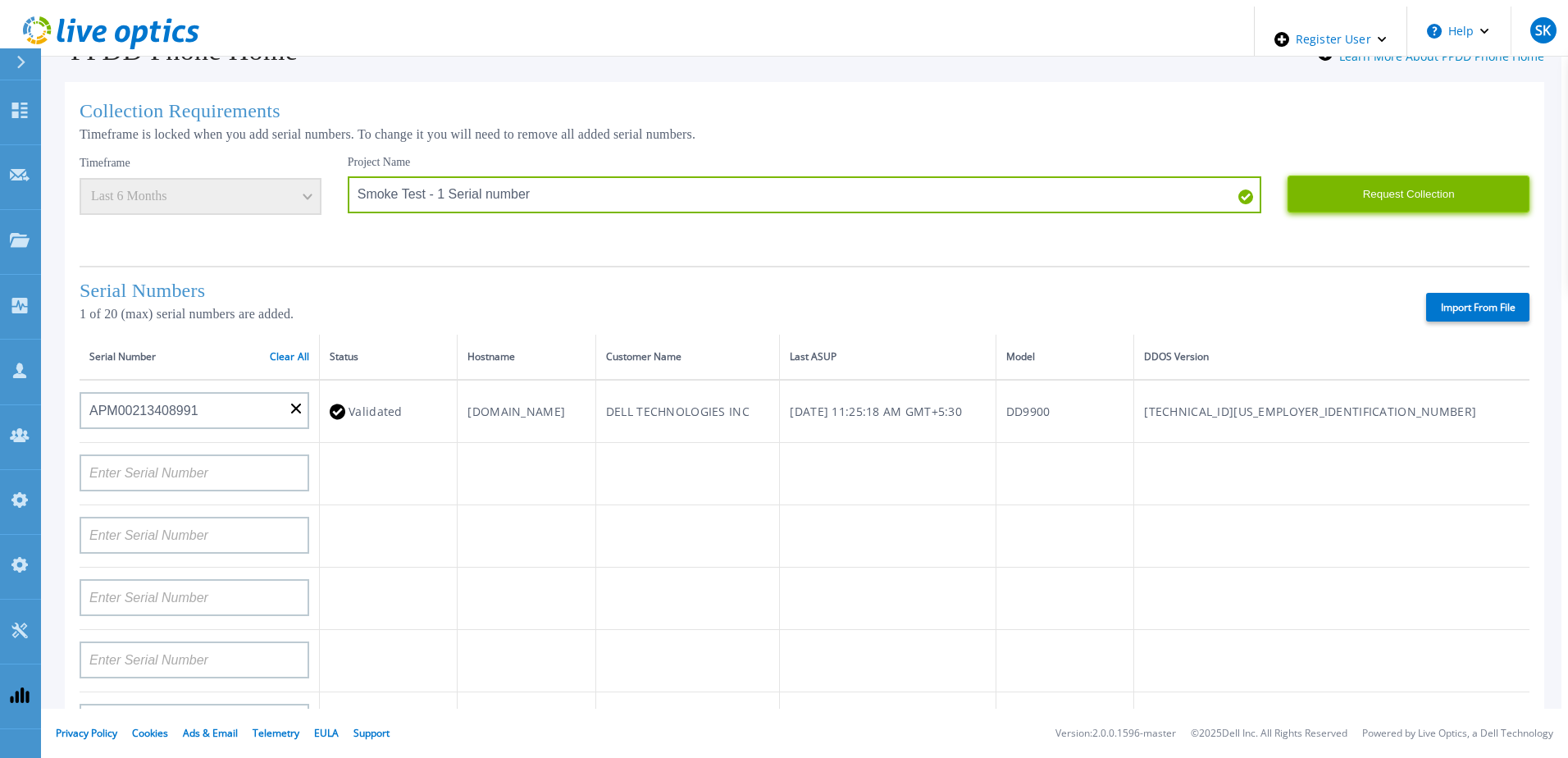
click at [1389, 188] on button "Request Collection" at bounding box center [1408, 194] width 242 height 37
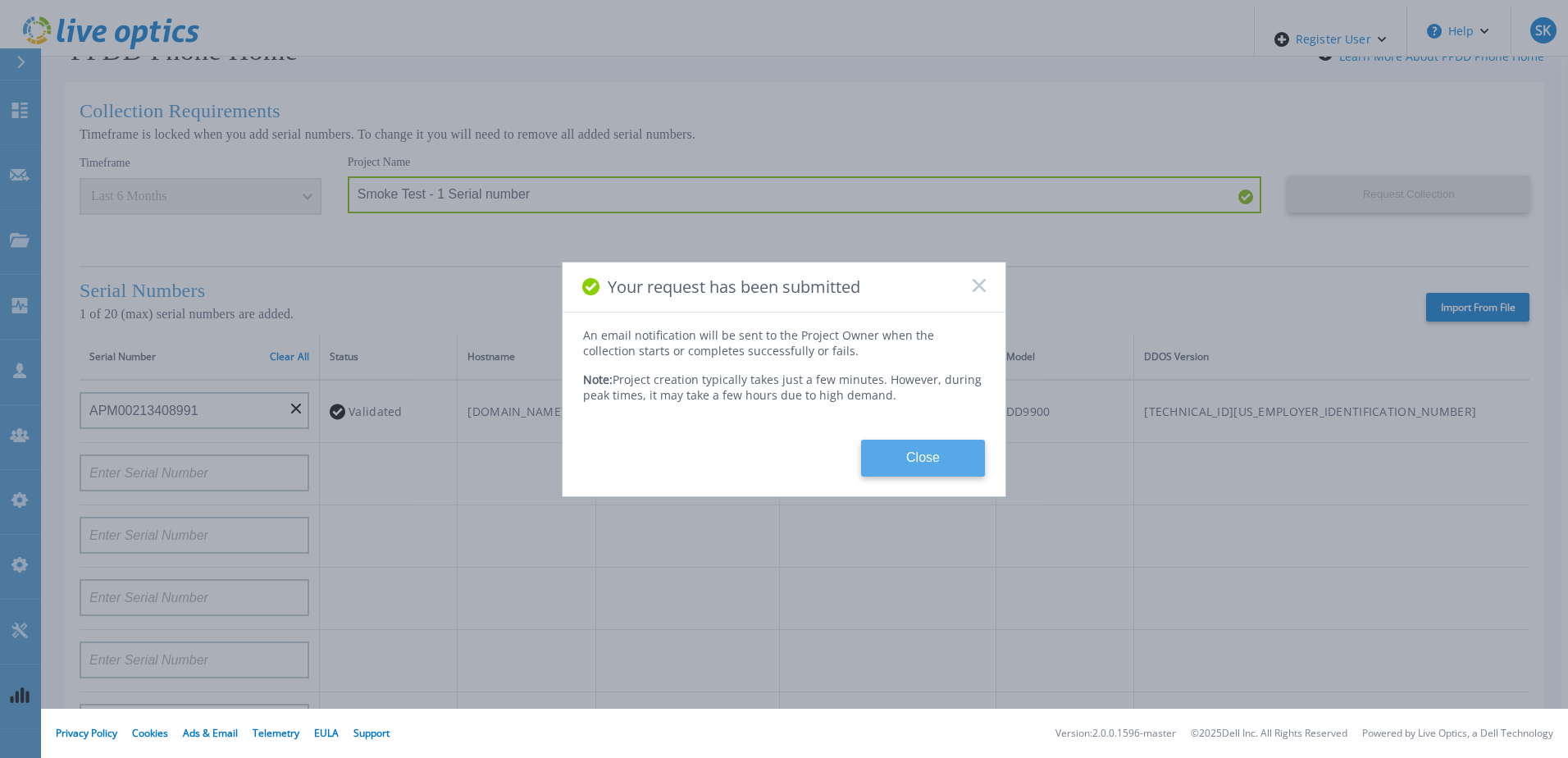
click at [917, 455] on button "Close" at bounding box center [923, 458] width 124 height 37
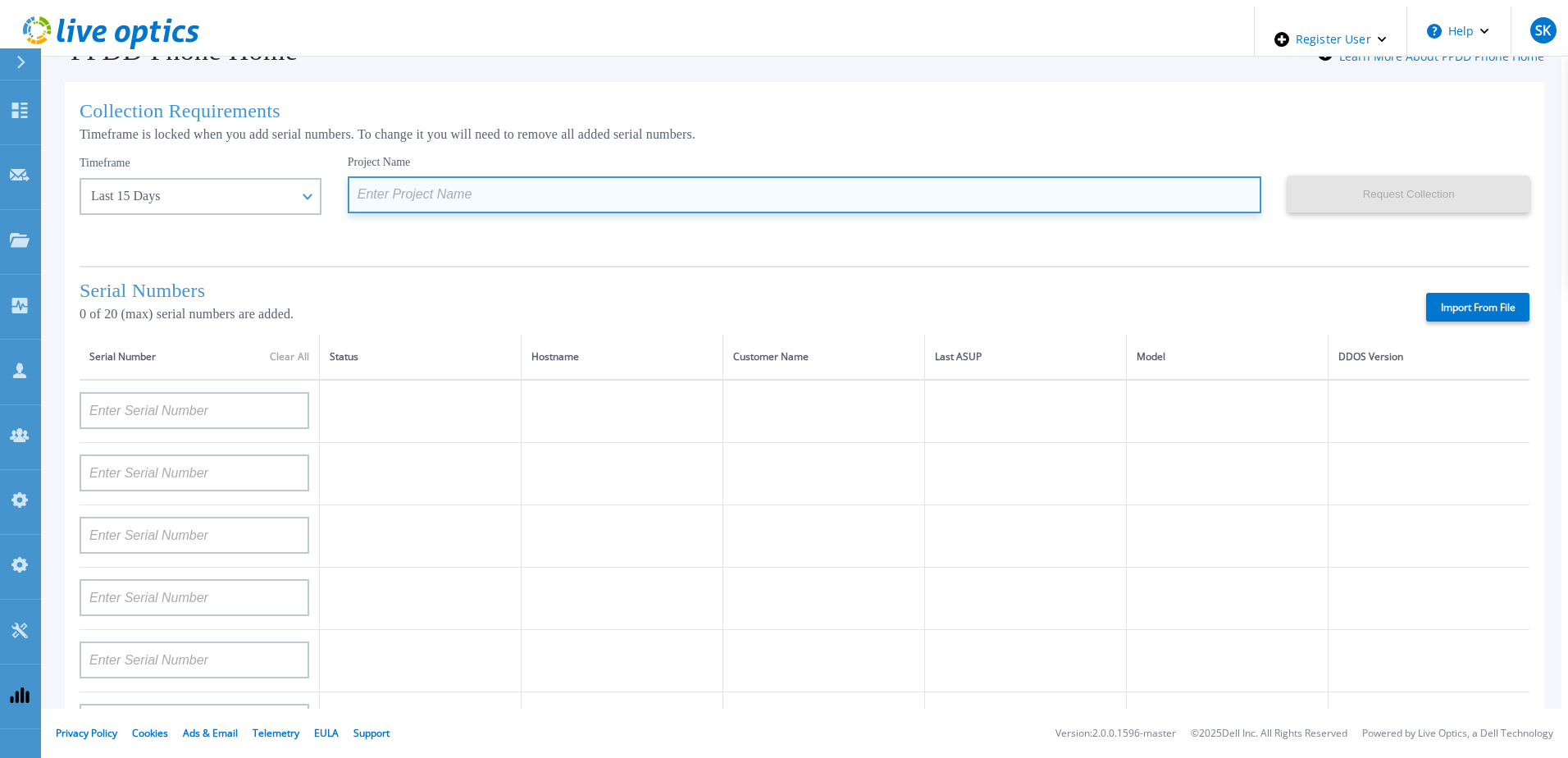
click at [456, 186] on input at bounding box center [804, 195] width 914 height 37
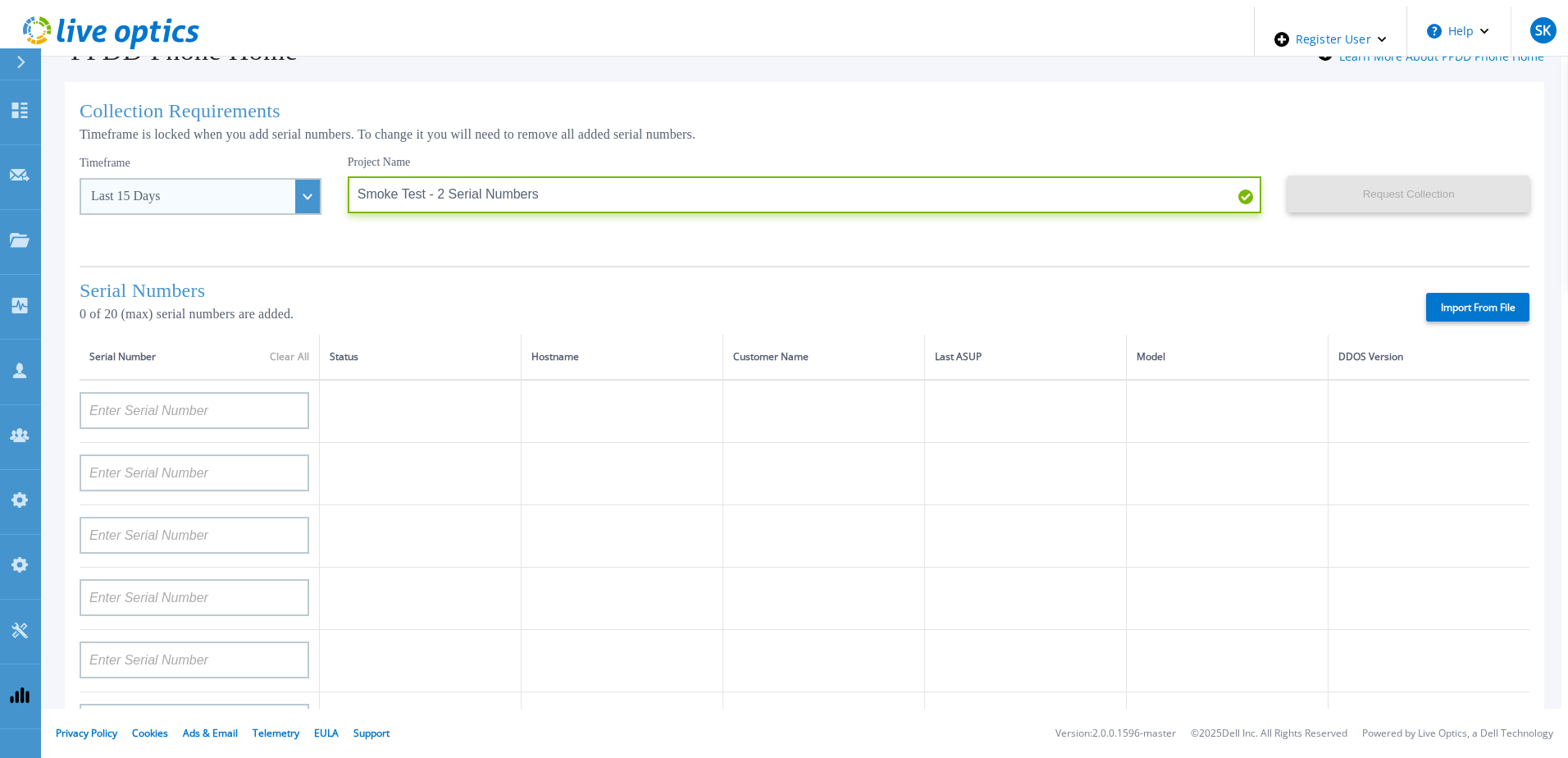
type input "Smoke Test - 2 Serial Numbers"
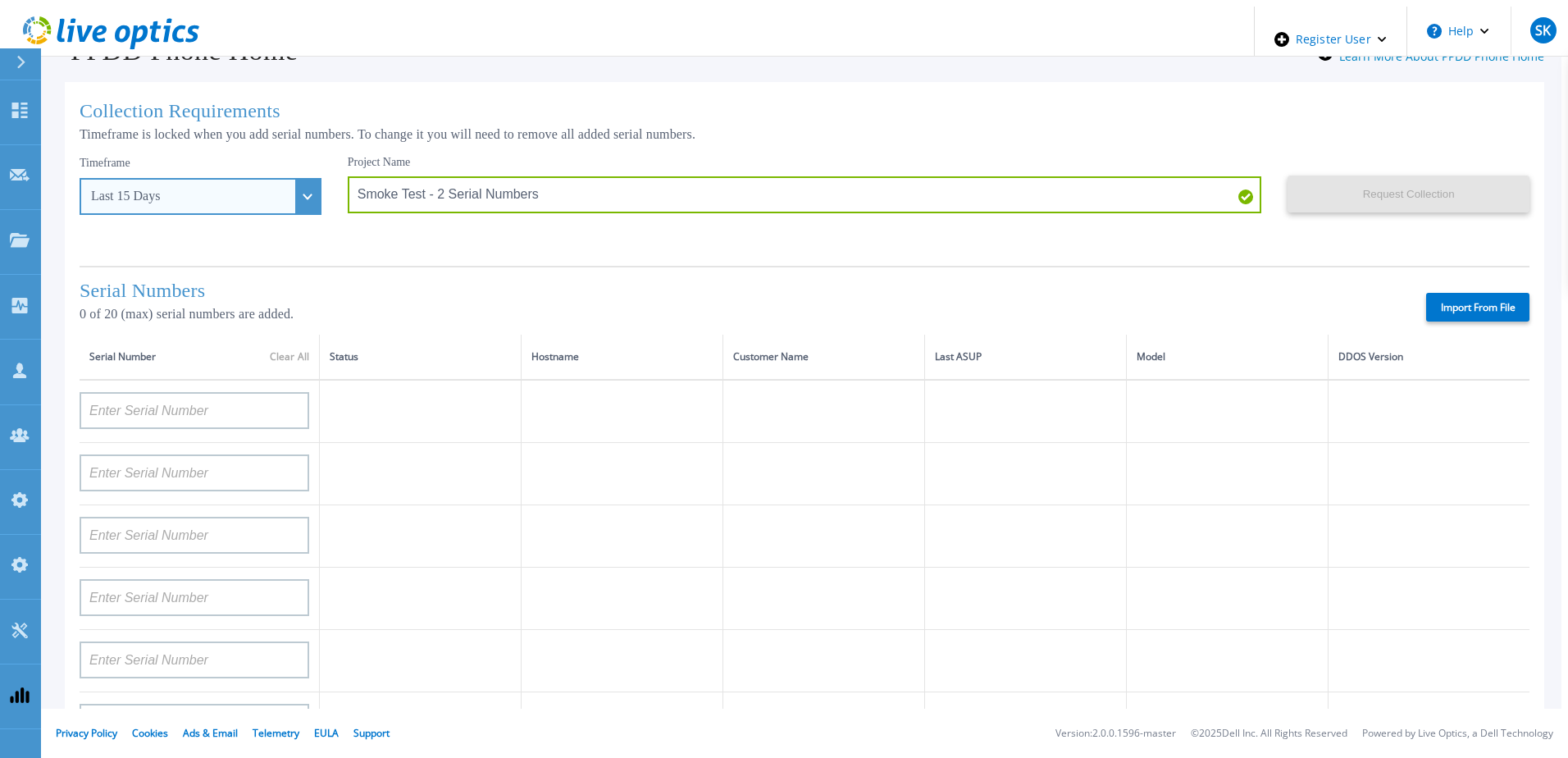
click at [253, 192] on div "Last 15 Days" at bounding box center [191, 195] width 201 height 14
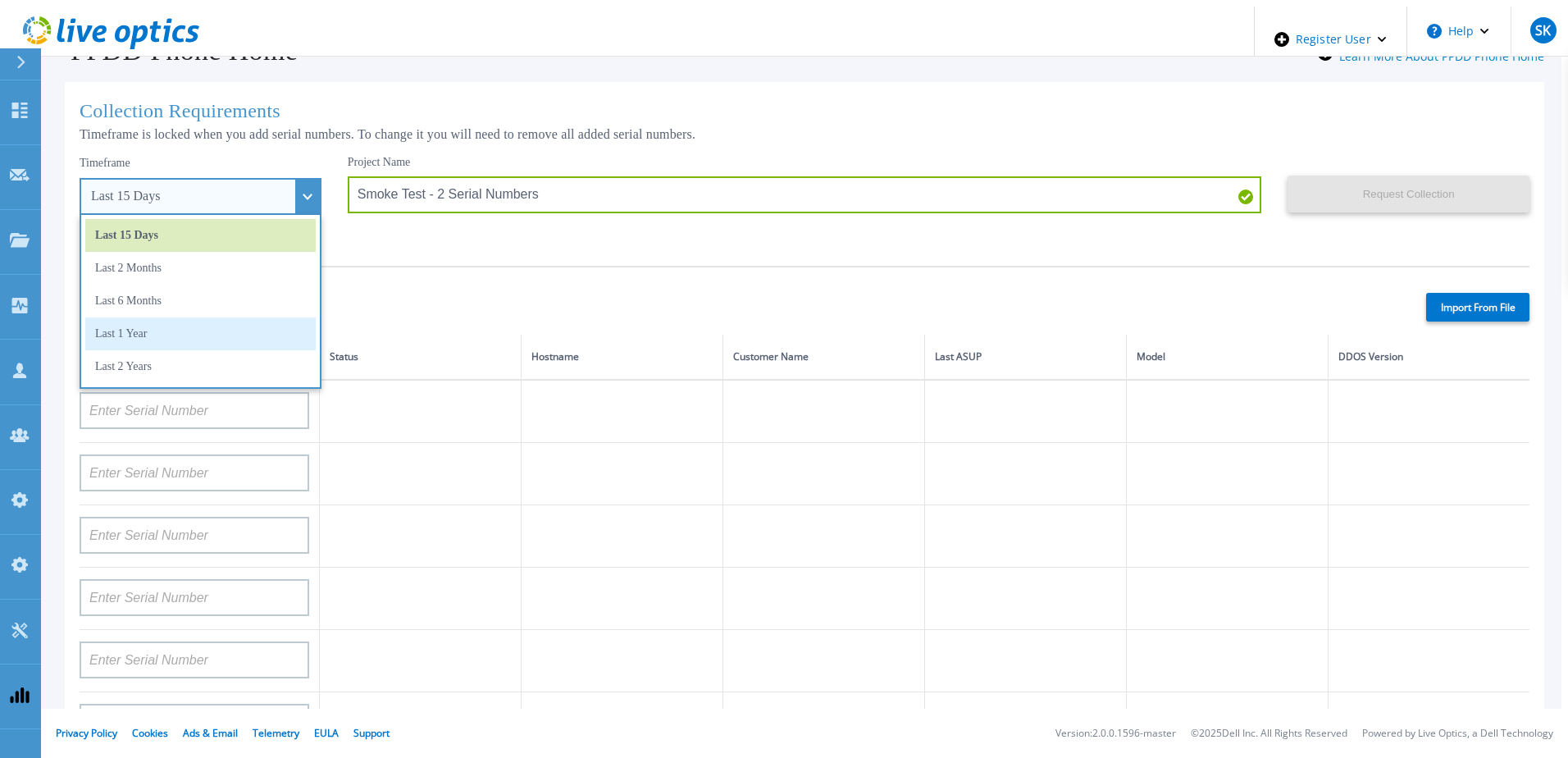
click at [217, 325] on li "Last 1 Year" at bounding box center [200, 334] width 231 height 33
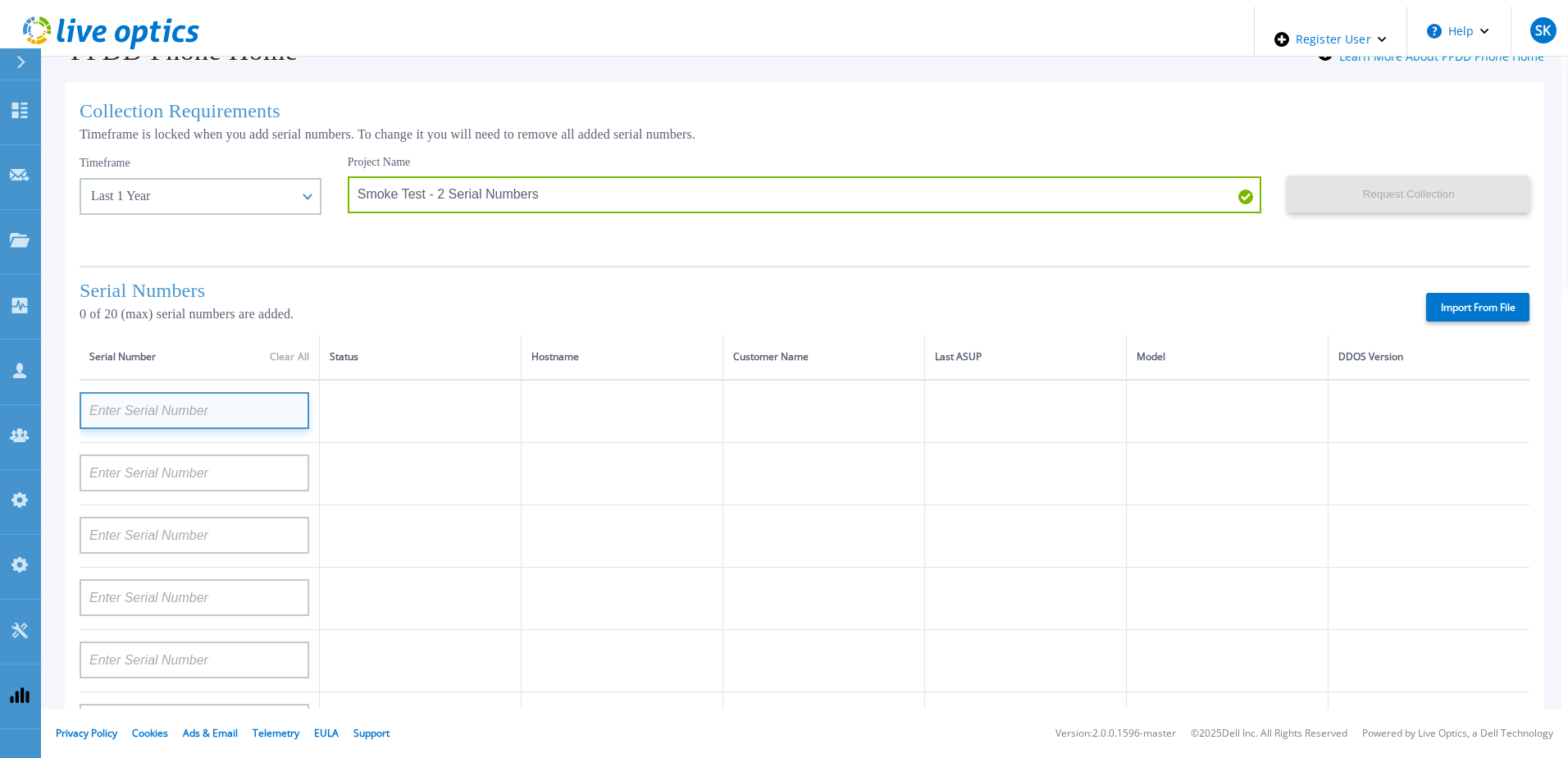
click at [248, 400] on input at bounding box center [194, 410] width 230 height 37
paste input "APX00243901405"
type input "APX00243901405"
click at [618, 295] on h1 "Serial Numbers" at bounding box center [738, 291] width 1318 height 22
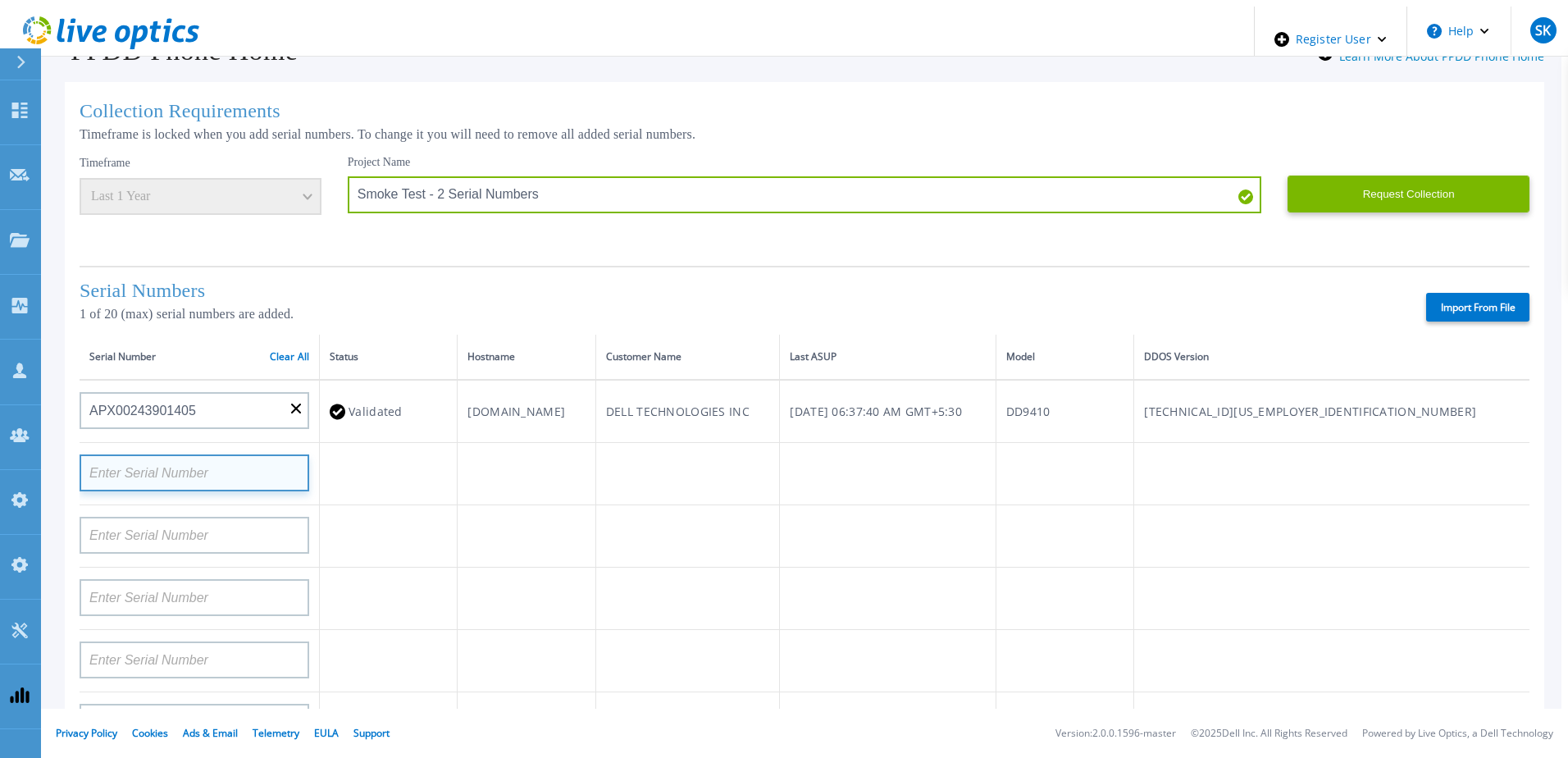
drag, startPoint x: 236, startPoint y: 466, endPoint x: 460, endPoint y: 488, distance: 225.1
click at [236, 465] on input at bounding box center [194, 473] width 230 height 37
paste input "APM00170803302"
type input "APM00170803302"
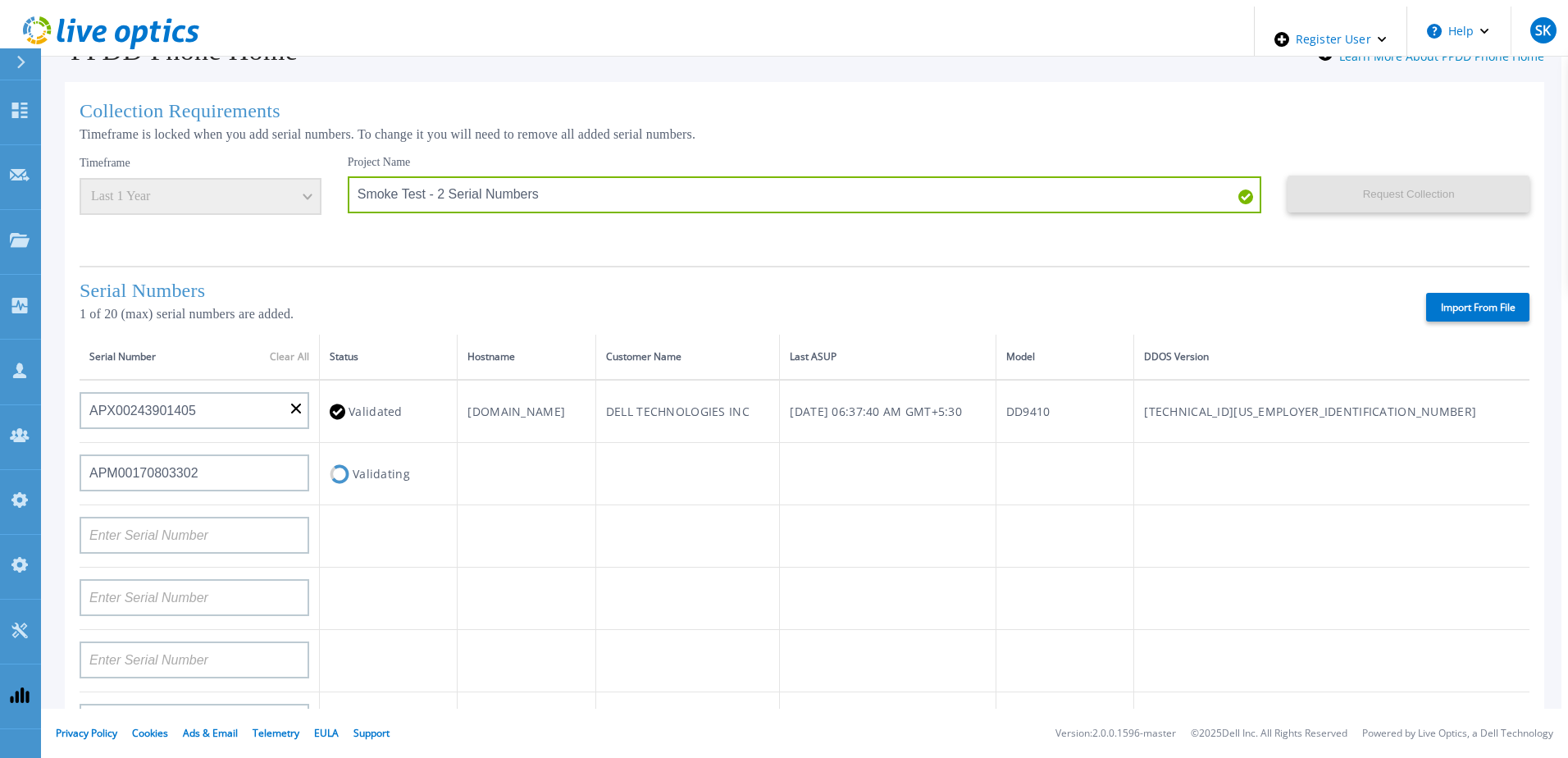
click at [542, 327] on div "Serial Numbers 1 of 20 (max) serial numbers are added." at bounding box center [738, 307] width 1318 height 55
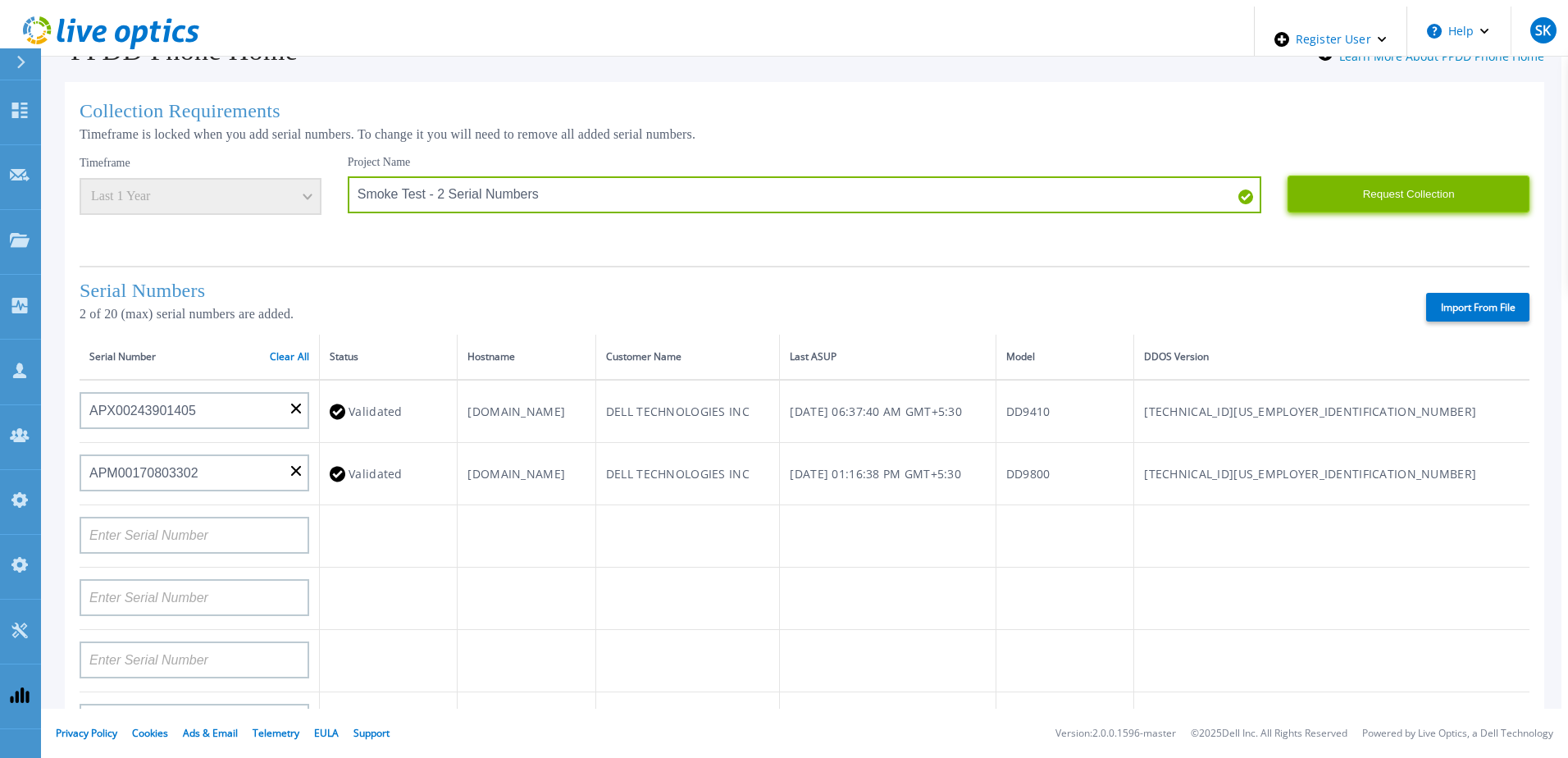
click at [1390, 189] on button "Request Collection" at bounding box center [1408, 194] width 242 height 37
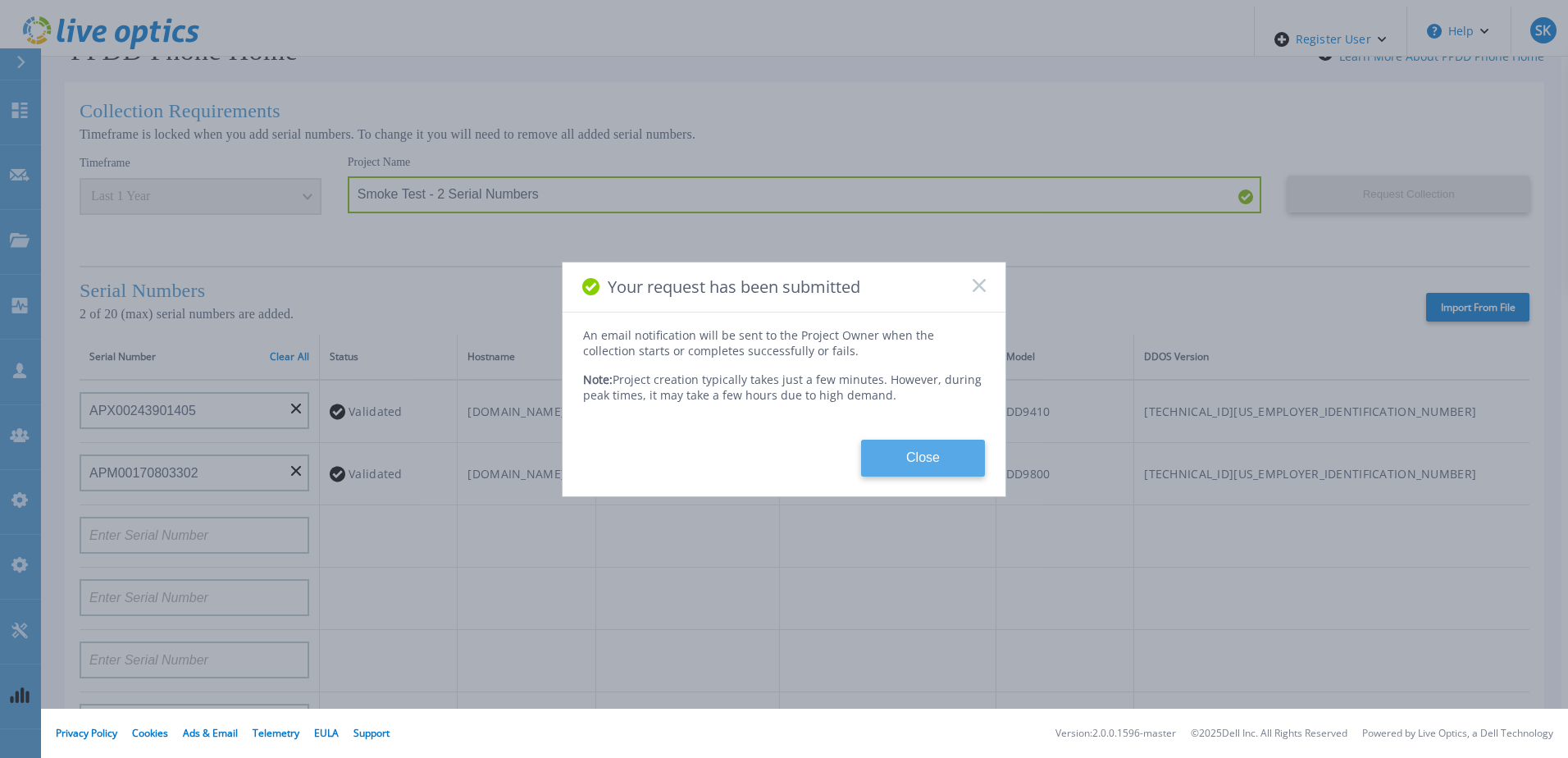
click at [926, 456] on button "Close" at bounding box center [923, 458] width 124 height 37
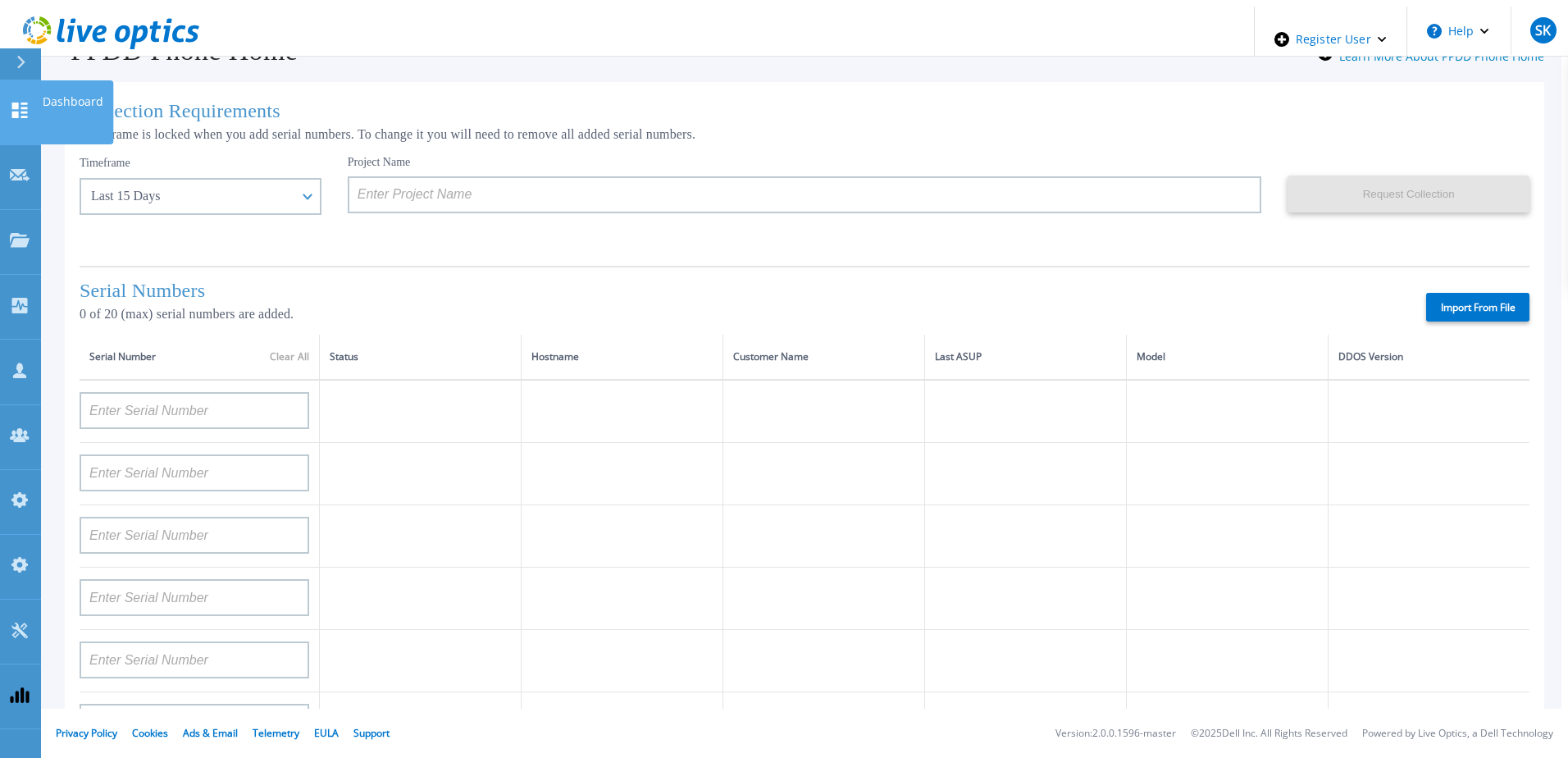
click at [27, 102] on icon at bounding box center [20, 110] width 15 height 15
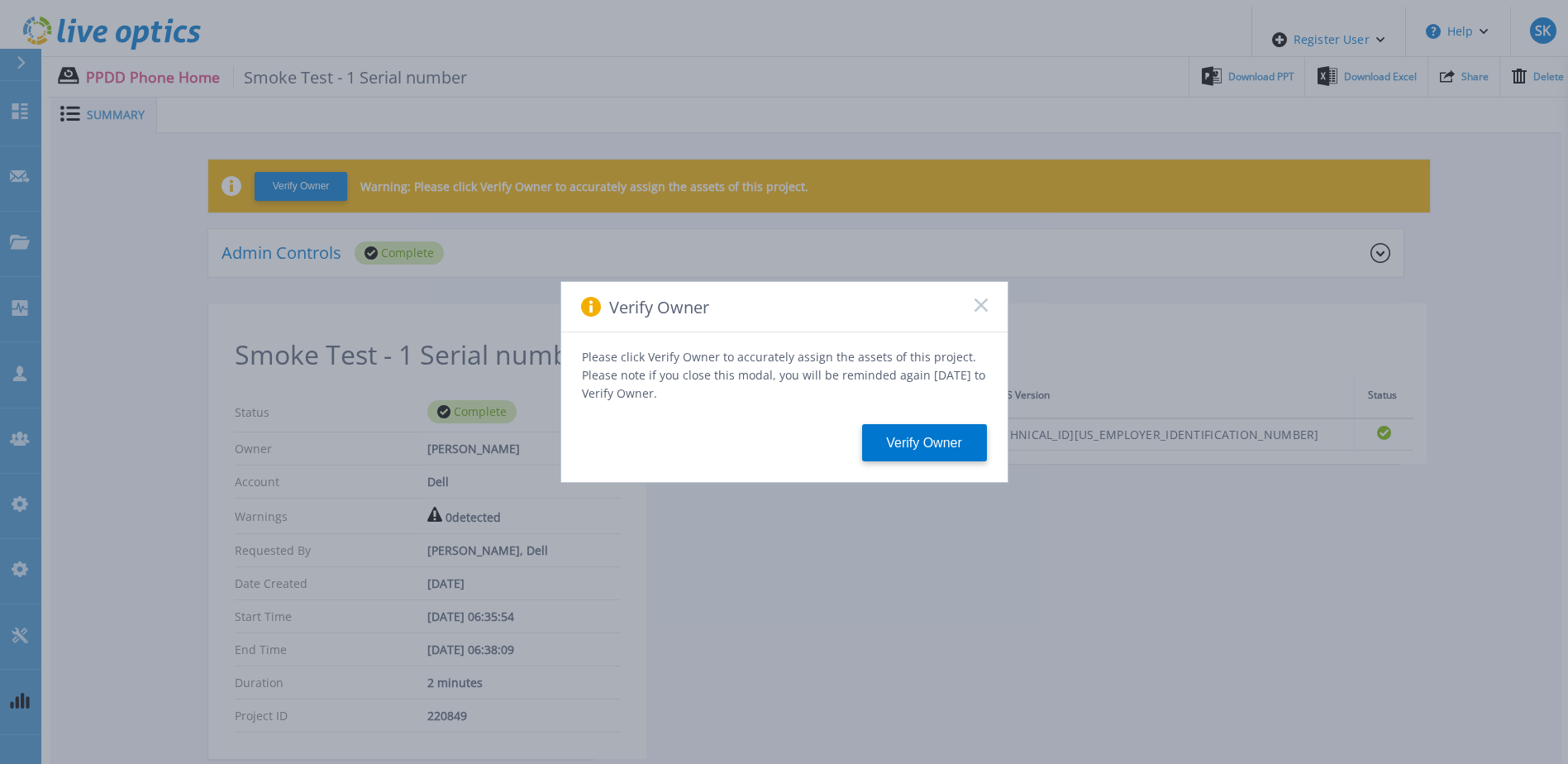
click at [982, 305] on icon at bounding box center [981, 306] width 14 height 14
